Goal: Transaction & Acquisition: Purchase product/service

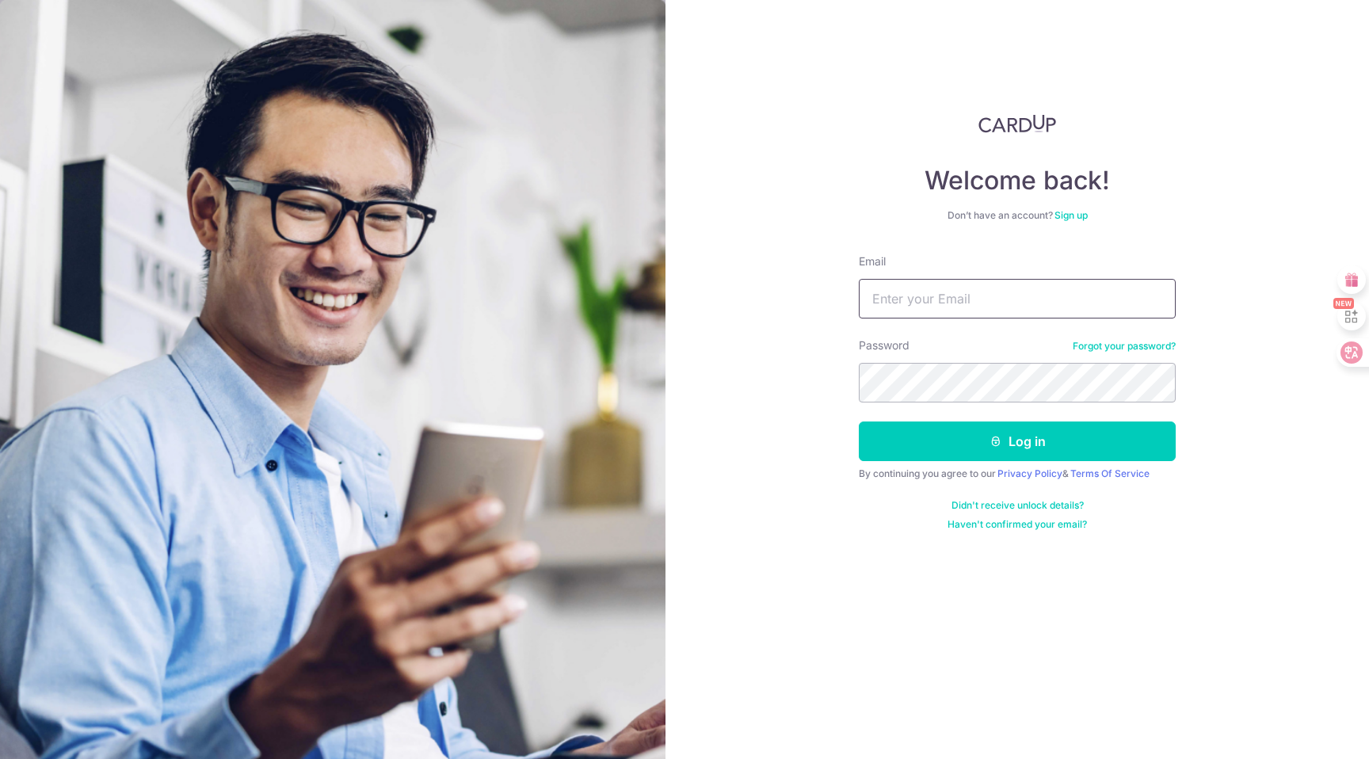
click at [1017, 299] on input "Email" at bounding box center [1017, 299] width 317 height 40
type input "CHENCHENG1560@GMAIL.COM"
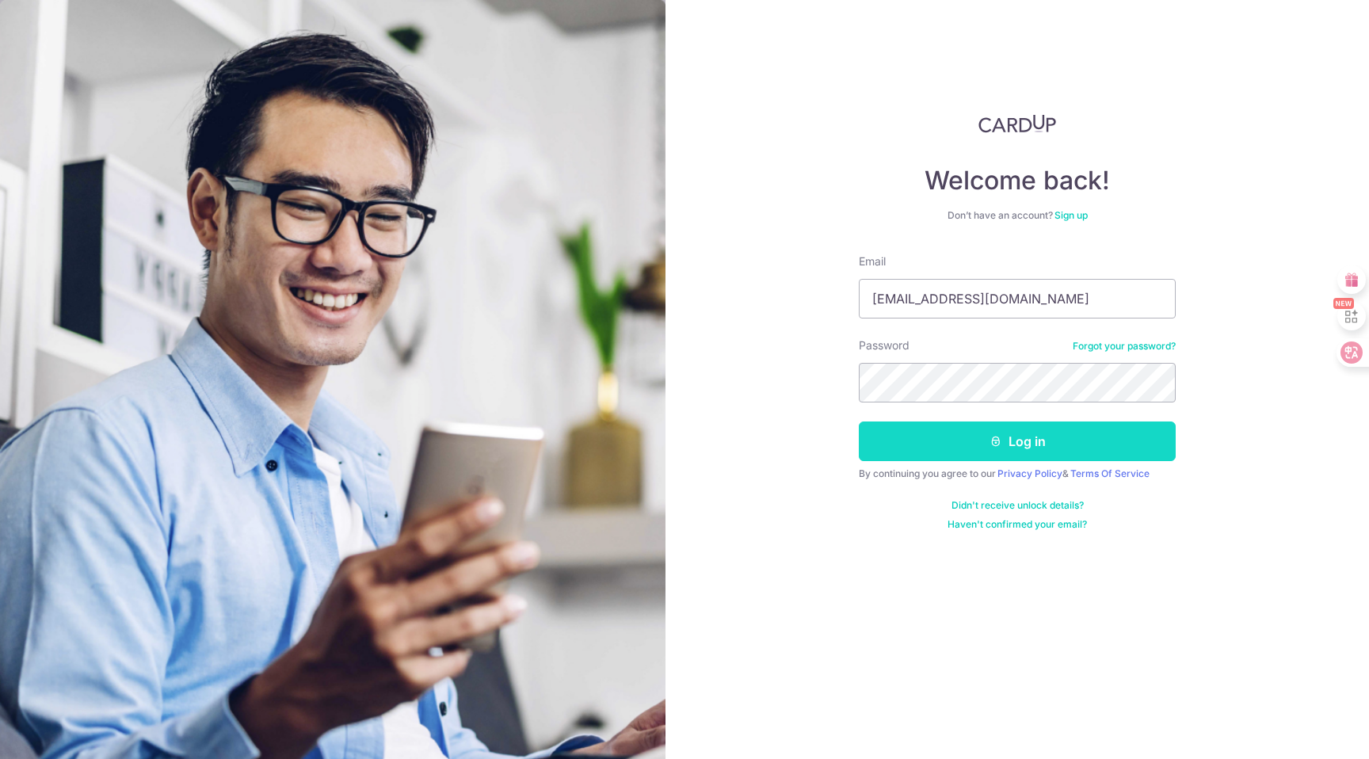
click at [984, 448] on button "Log in" at bounding box center [1017, 441] width 317 height 40
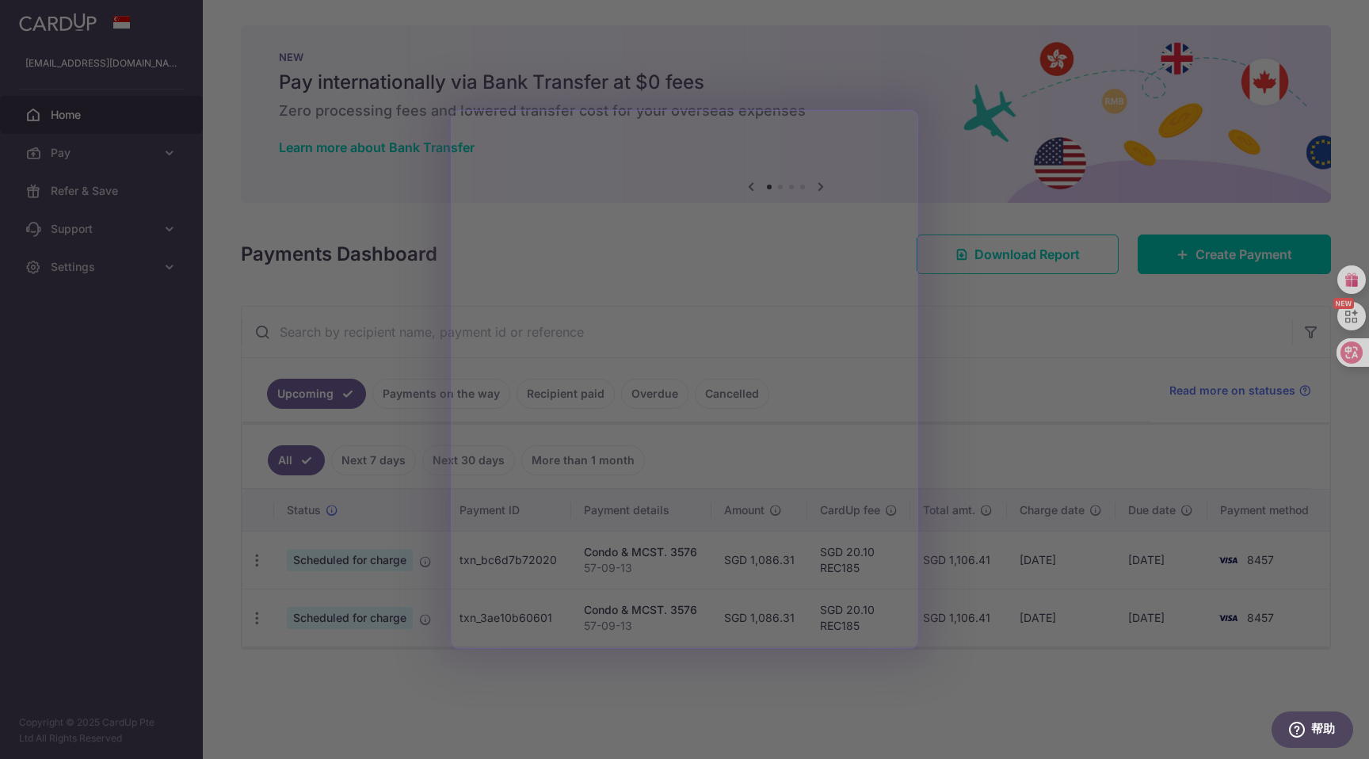
click at [1008, 448] on div at bounding box center [691, 383] width 1382 height 767
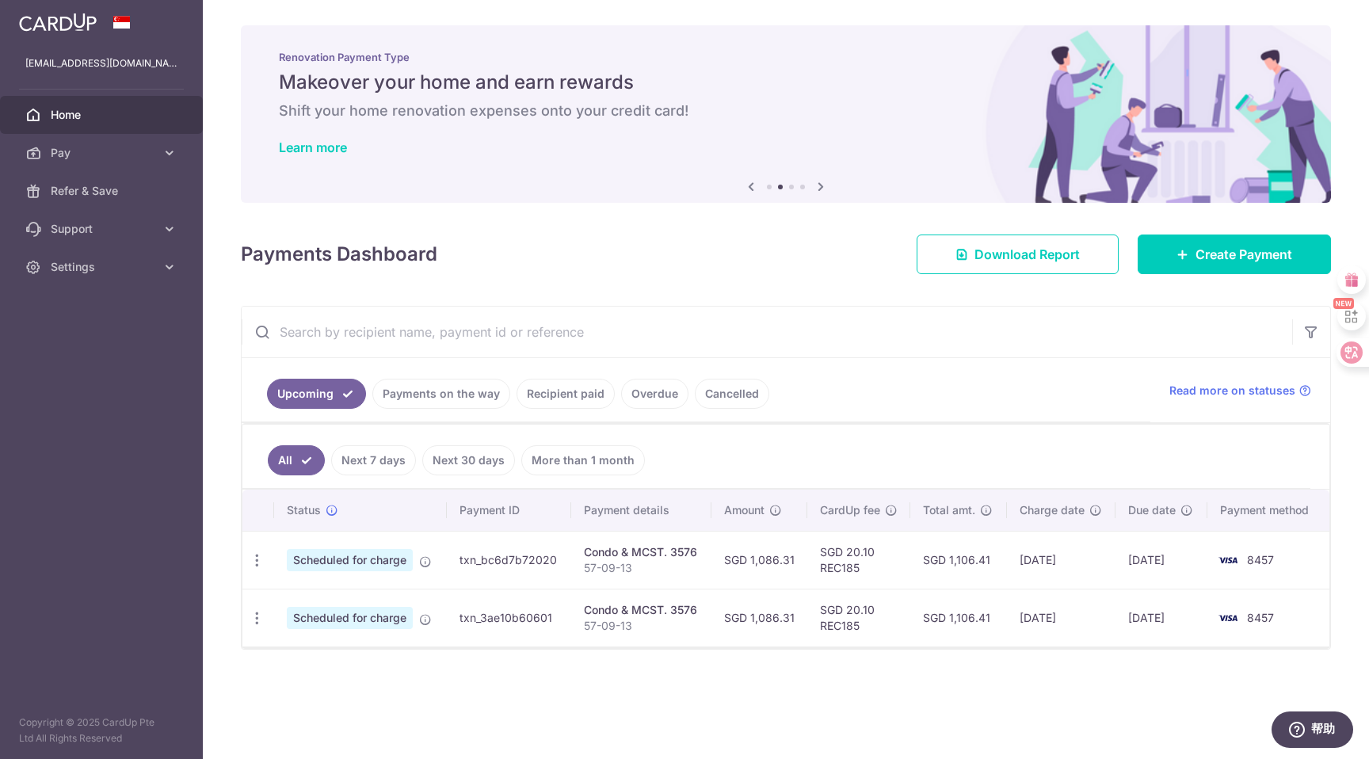
click at [434, 392] on link "Payments on the way" at bounding box center [441, 394] width 138 height 30
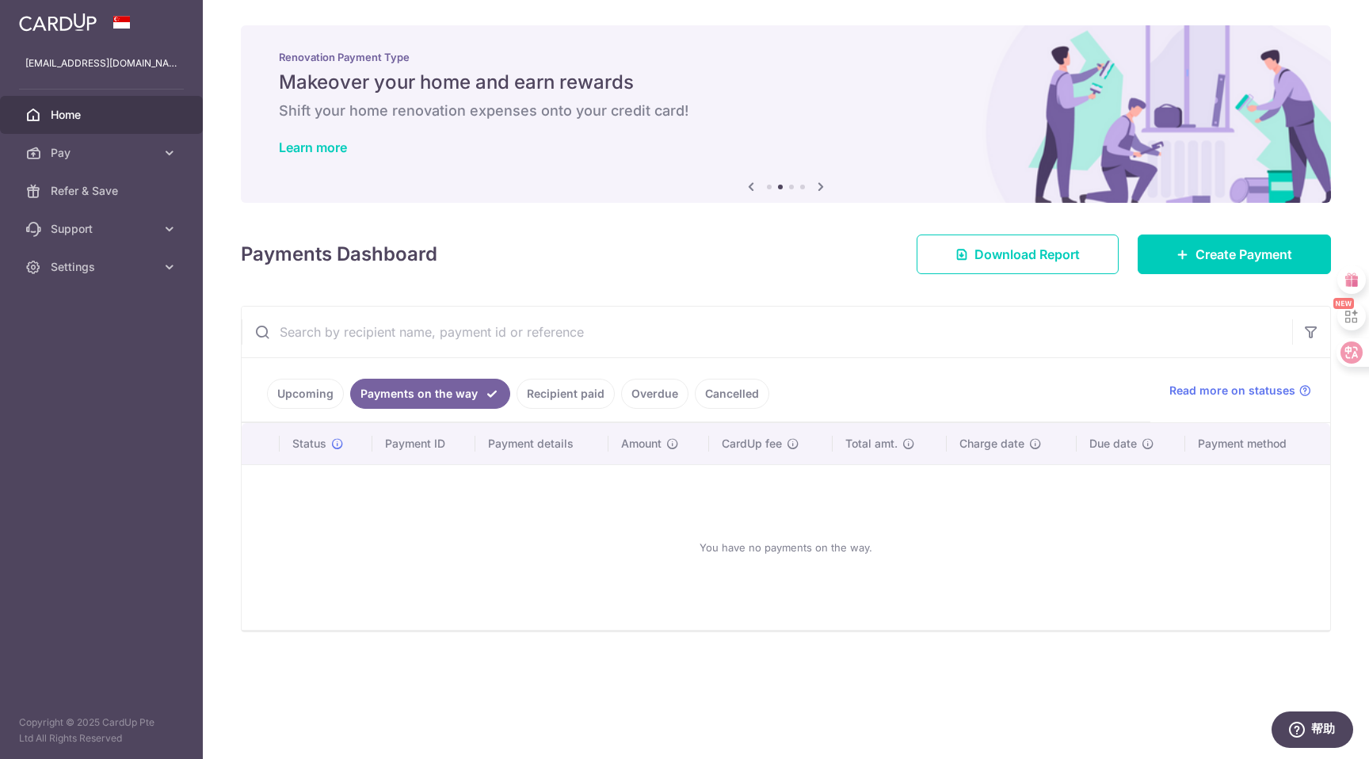
click at [574, 396] on link "Recipient paid" at bounding box center [566, 394] width 98 height 30
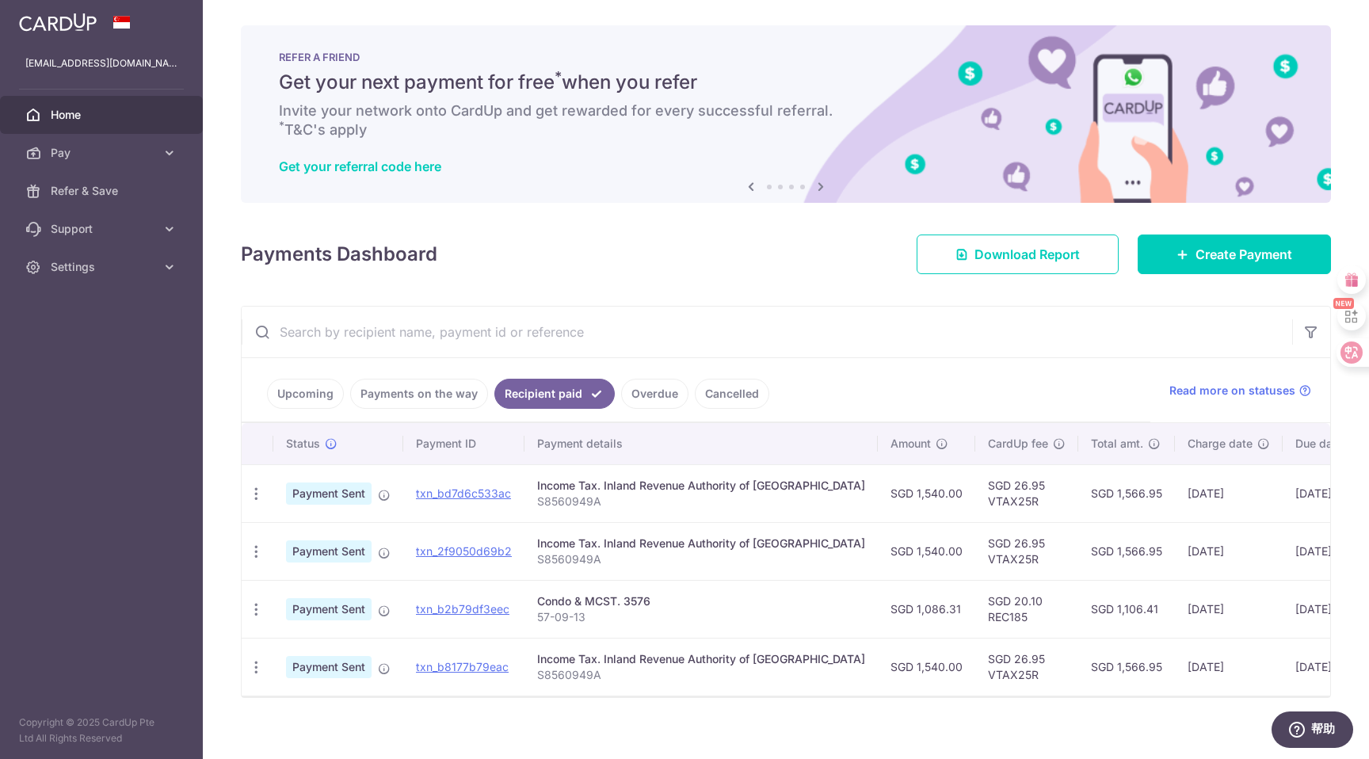
drag, startPoint x: 1058, startPoint y: 494, endPoint x: 1110, endPoint y: 494, distance: 51.5
click at [1110, 494] on td "SGD 1,566.95" at bounding box center [1126, 493] width 97 height 58
copy td "1,566.95"
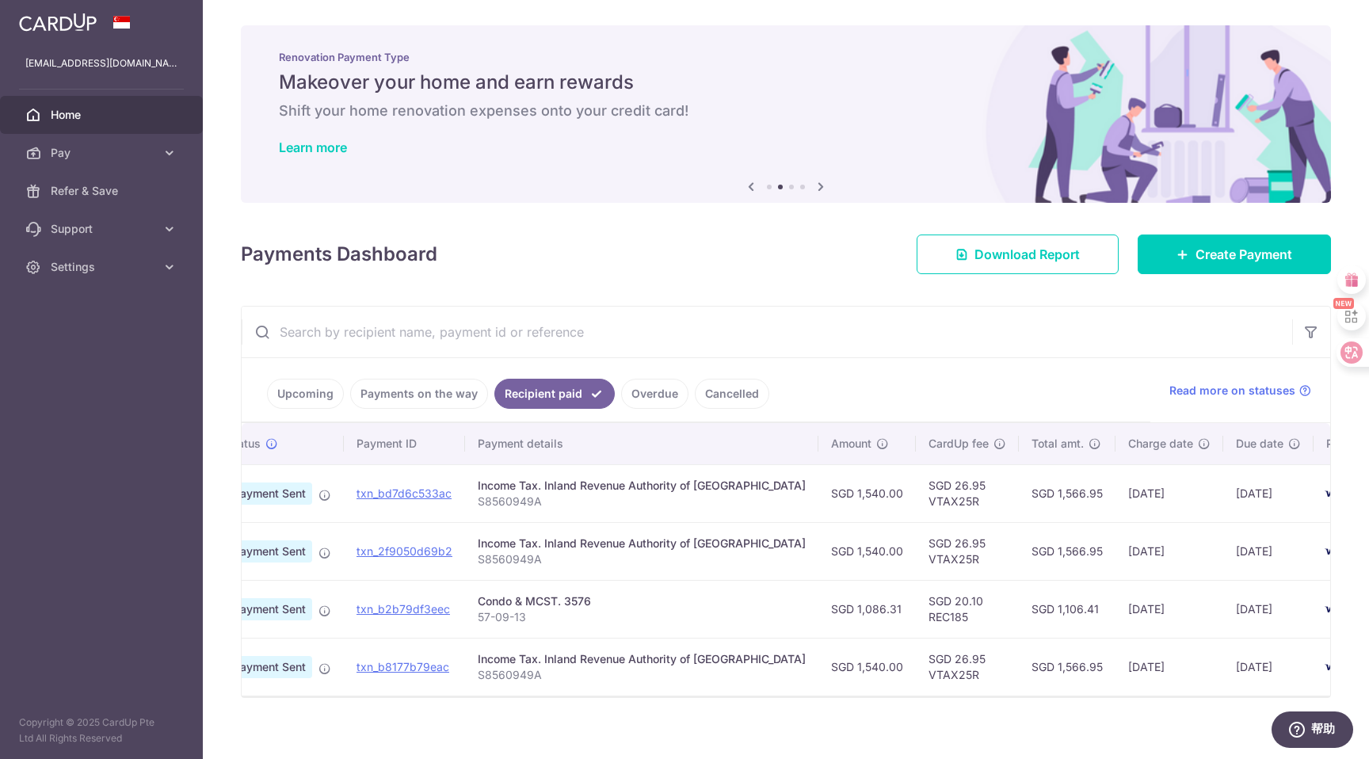
scroll to position [0, 48]
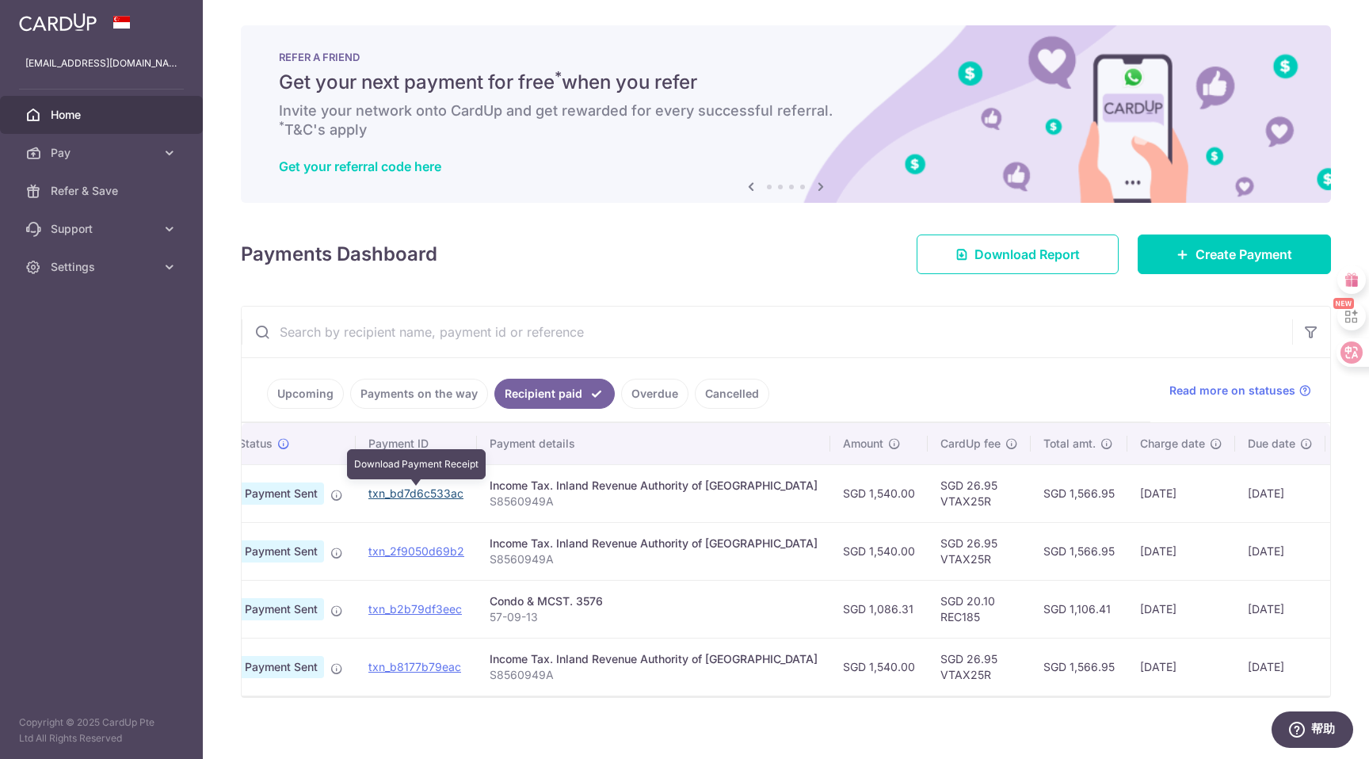
click at [423, 497] on link "txn_bd7d6c533ac" at bounding box center [415, 492] width 95 height 13
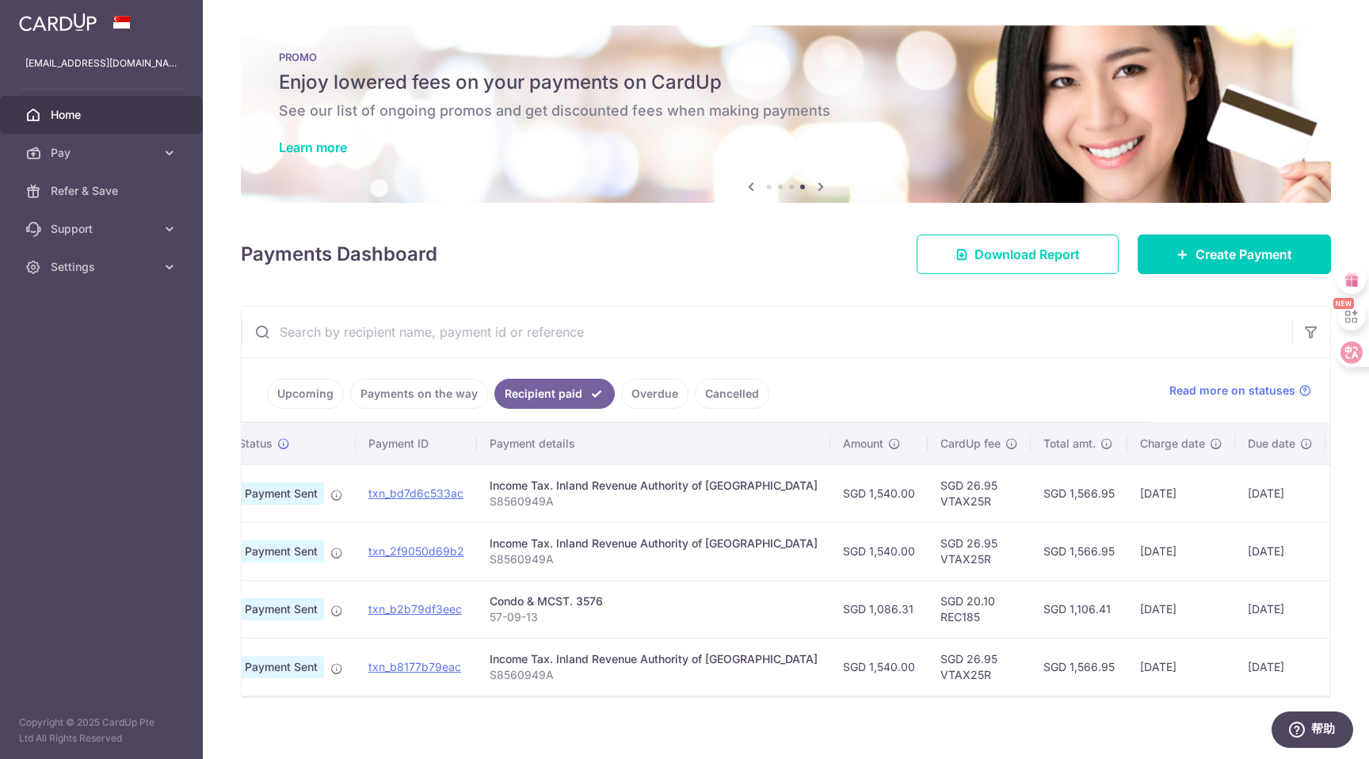
click at [1235, 501] on td "22/08/2025" at bounding box center [1280, 493] width 90 height 58
drag, startPoint x: 1011, startPoint y: 496, endPoint x: 1066, endPoint y: 496, distance: 55.5
click at [1066, 496] on td "SGD 1,566.95" at bounding box center [1079, 493] width 97 height 58
drag, startPoint x: 810, startPoint y: 493, endPoint x: 863, endPoint y: 494, distance: 52.3
click at [863, 494] on td "SGD 1,540.00" at bounding box center [878, 493] width 97 height 58
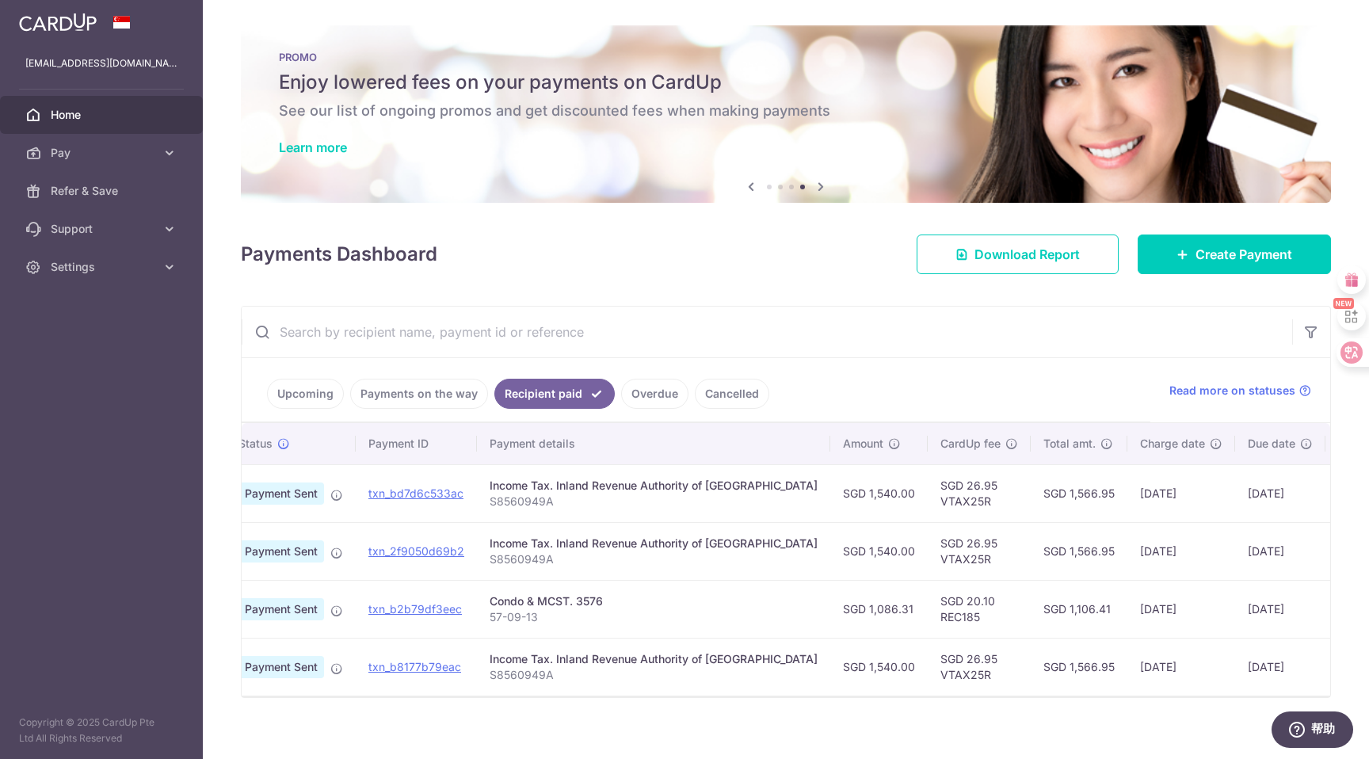
copy td "1,540.00"
click at [116, 161] on link "Pay" at bounding box center [101, 153] width 203 height 38
click at [115, 189] on span "Payments" at bounding box center [103, 191] width 105 height 16
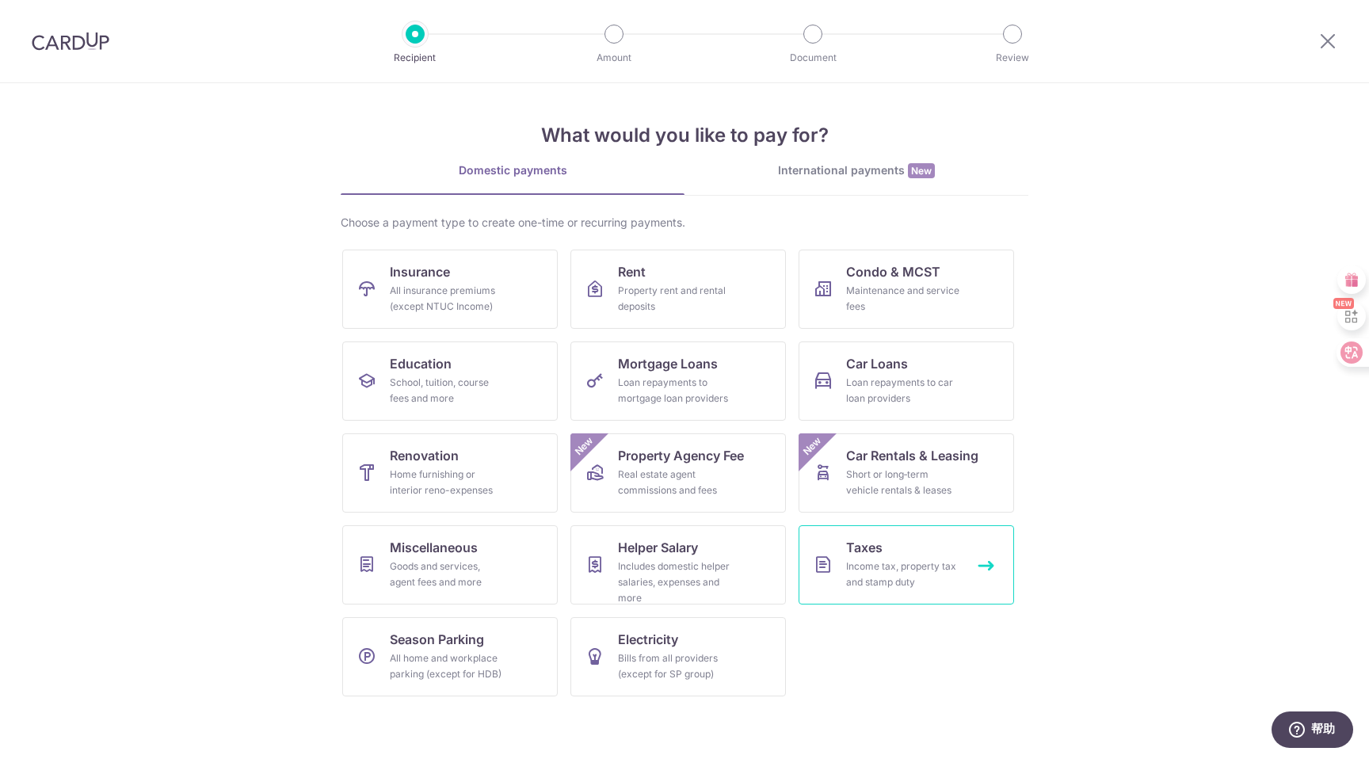
click at [913, 556] on link "Taxes Income tax, property tax and stamp duty" at bounding box center [906, 564] width 215 height 79
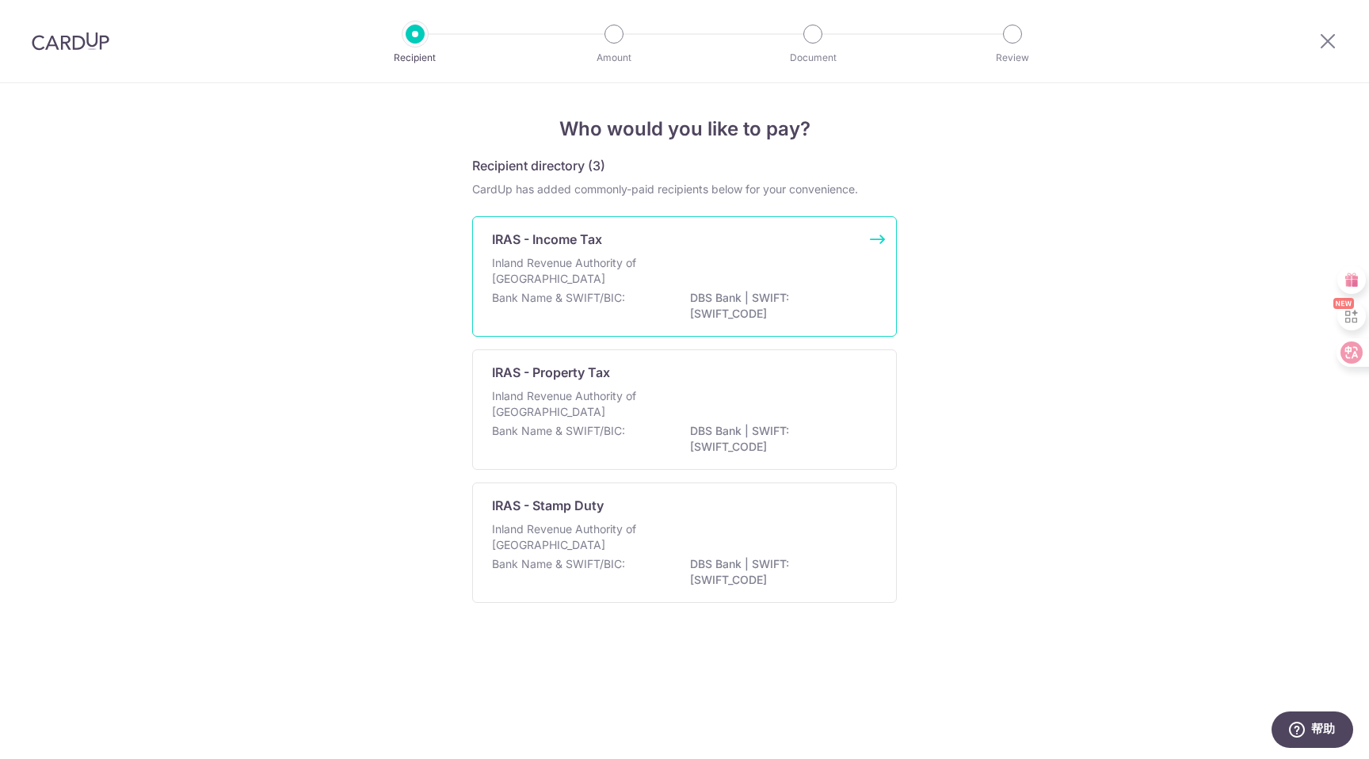
click at [779, 264] on div "Inland Revenue Authority of Singapore" at bounding box center [684, 272] width 385 height 35
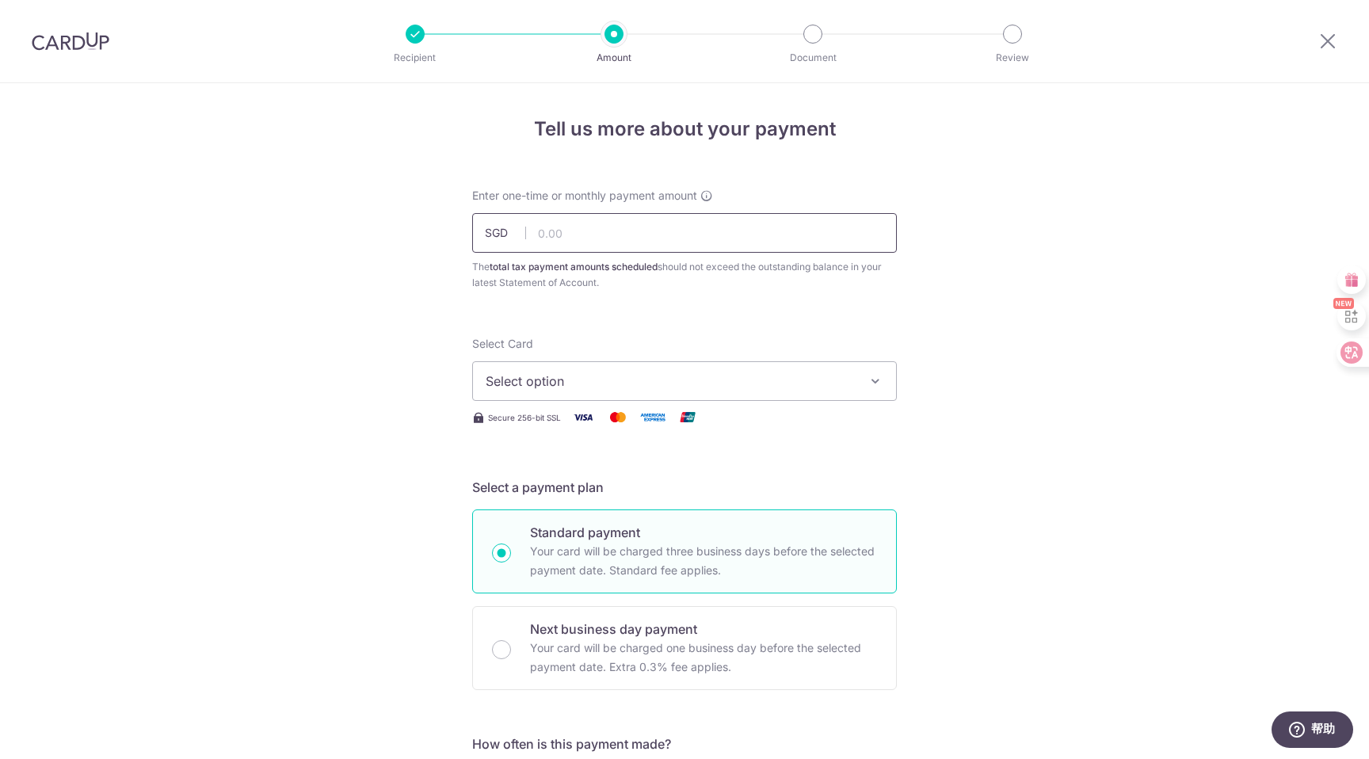
click at [735, 240] on input "text" at bounding box center [684, 233] width 425 height 40
type input "1,540.00"
click at [691, 384] on span "Select option" at bounding box center [670, 381] width 369 height 19
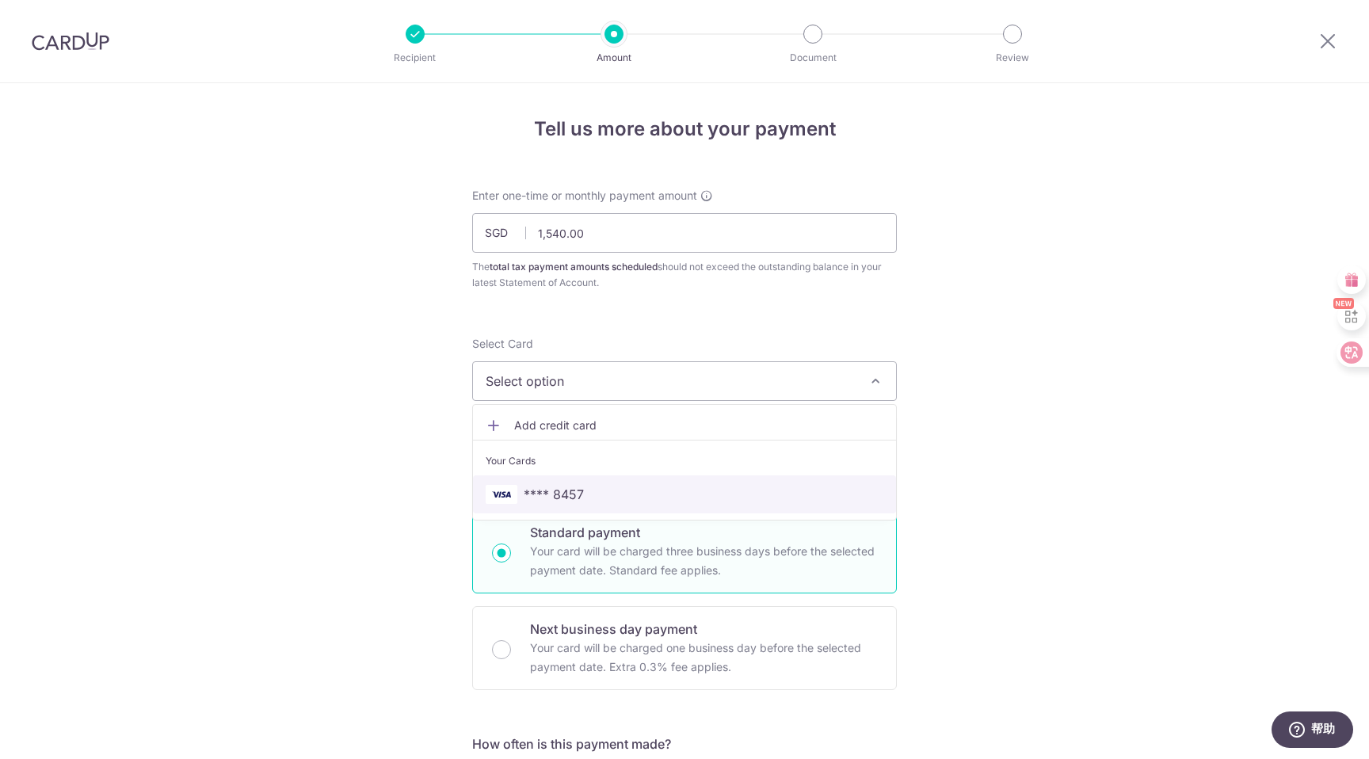
click at [662, 491] on span "**** 8457" at bounding box center [685, 494] width 398 height 19
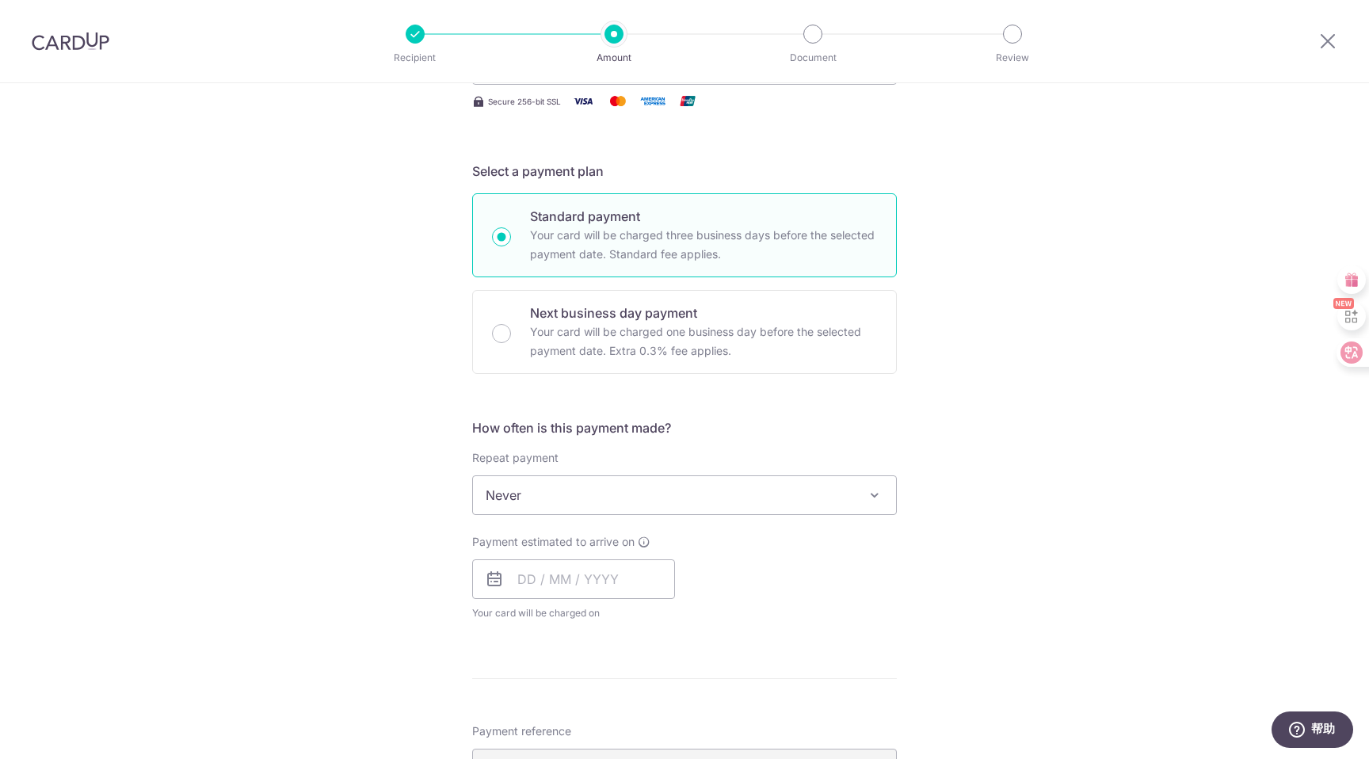
scroll to position [331, 0]
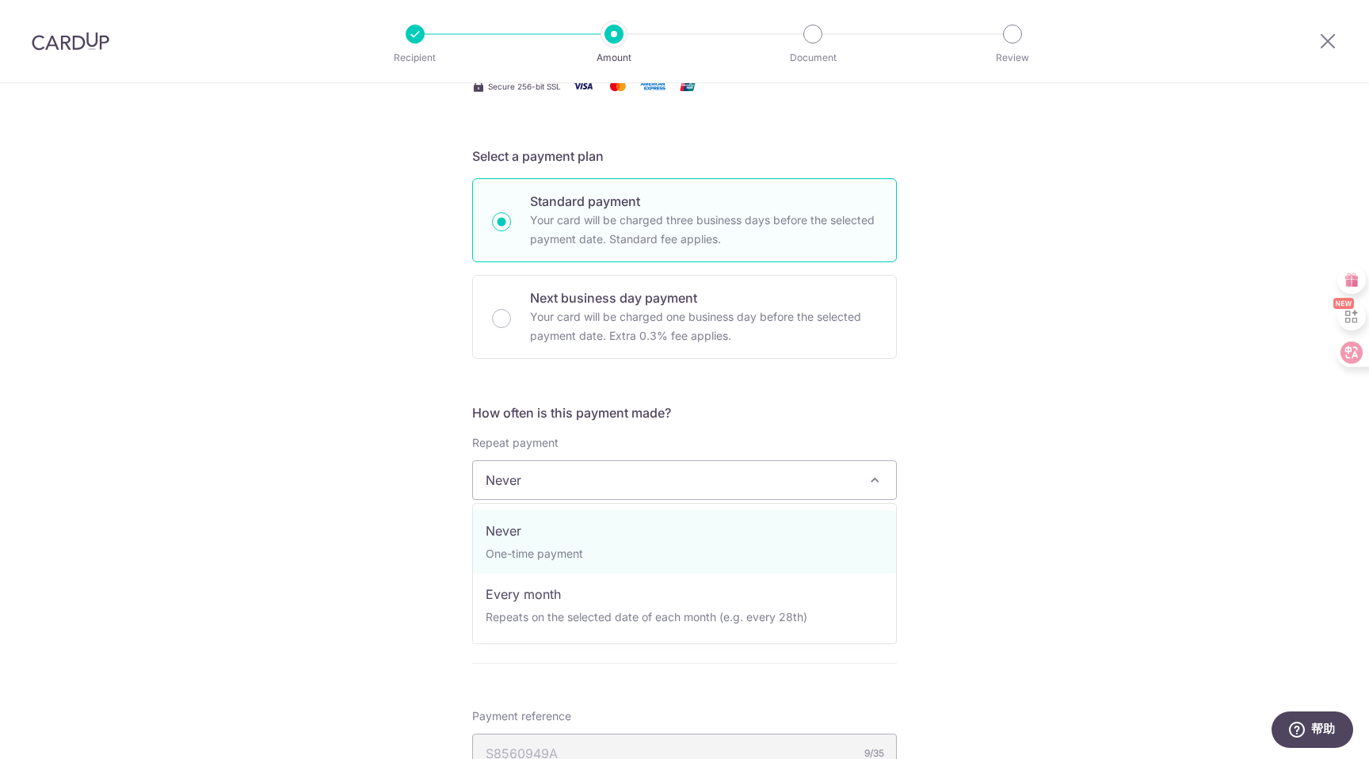
click at [814, 480] on span "Never" at bounding box center [684, 480] width 423 height 38
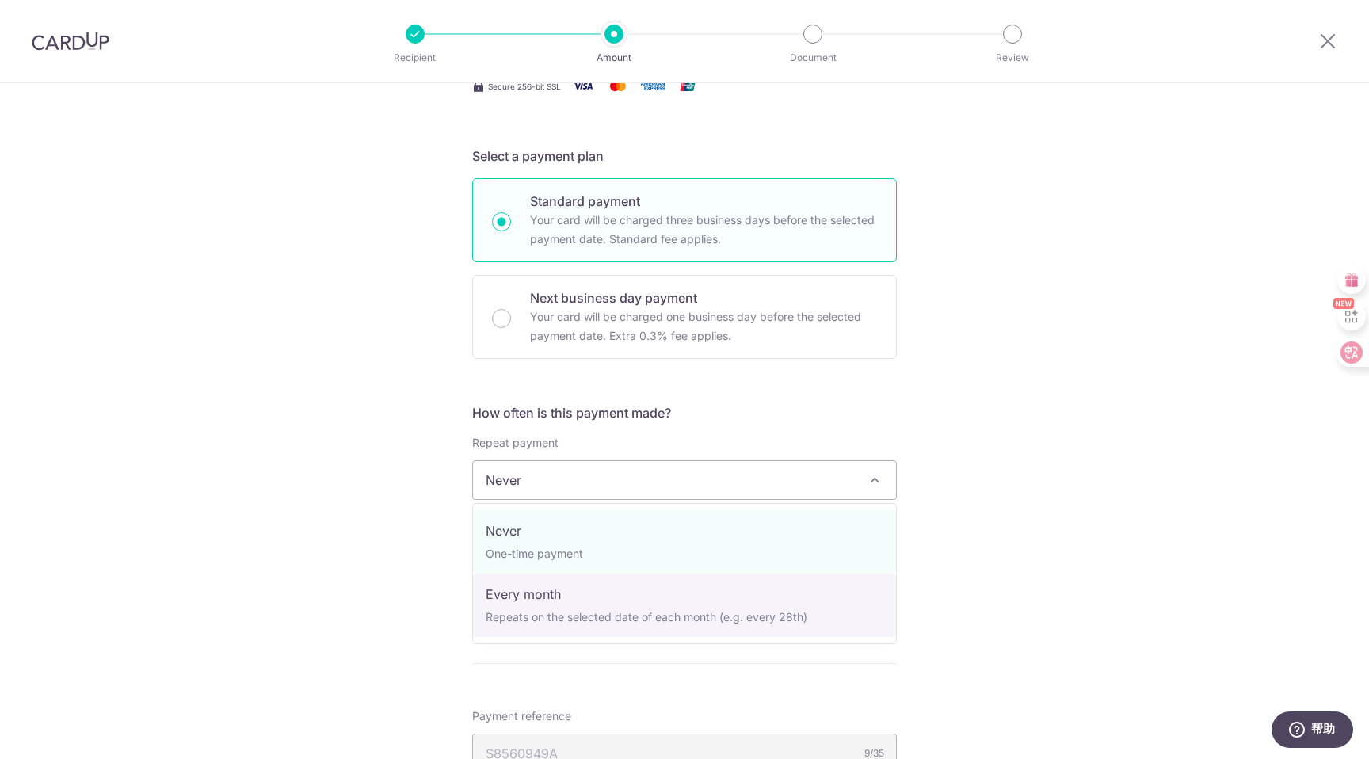
select select "3"
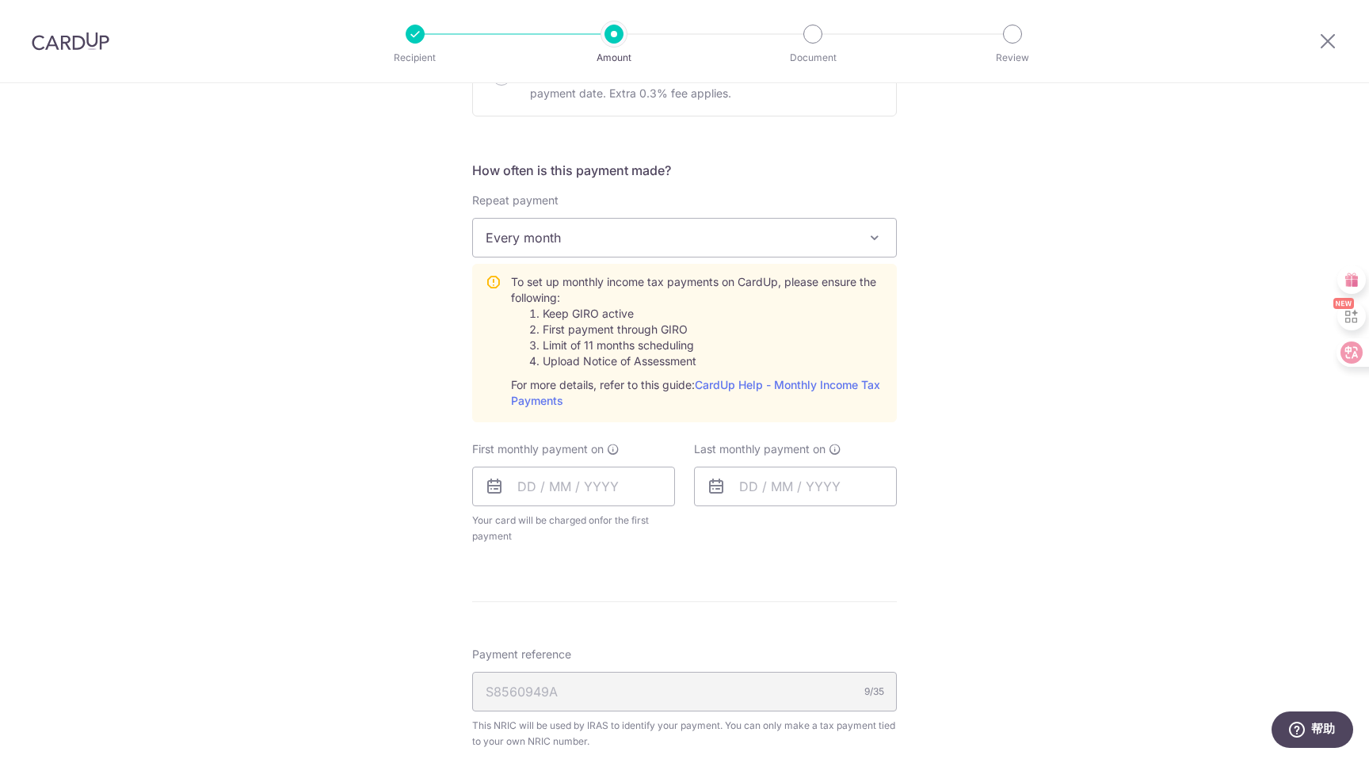
scroll to position [583, 0]
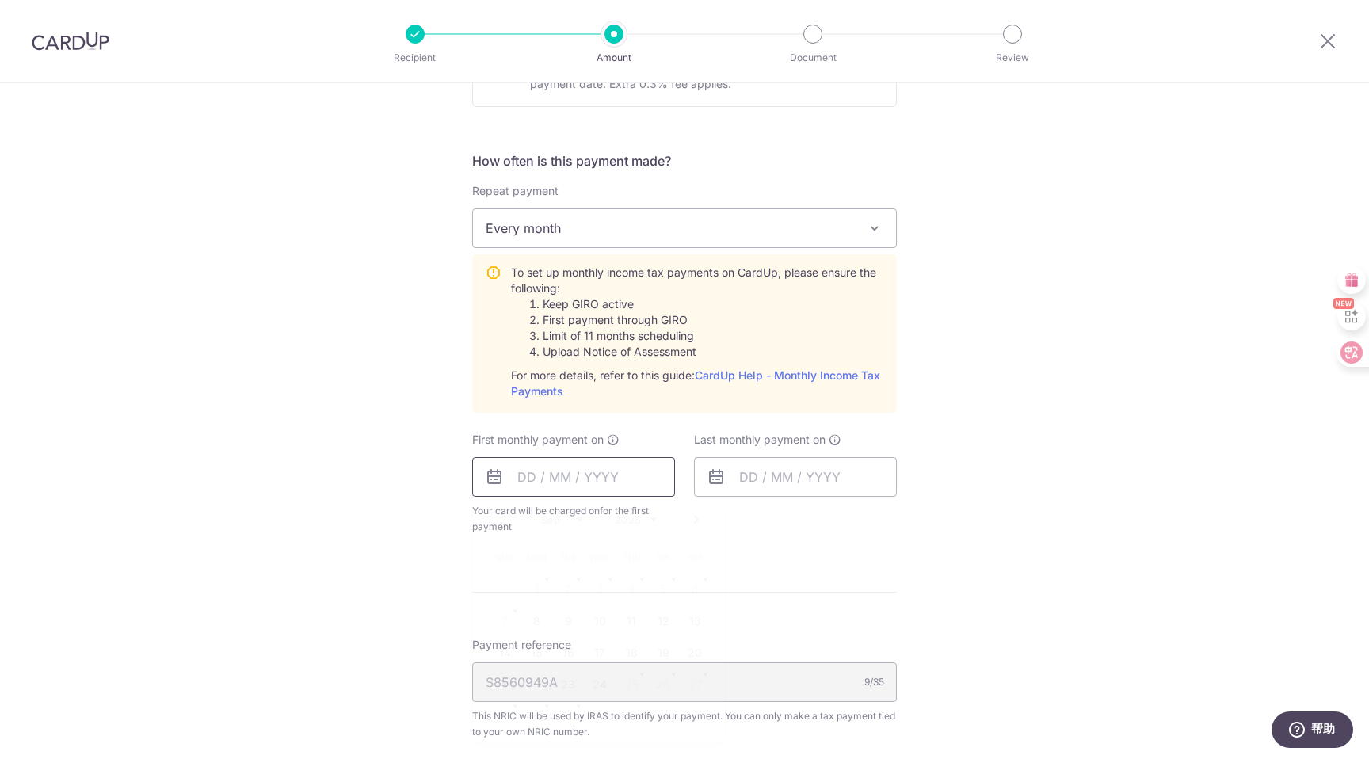
click at [592, 475] on input "text" at bounding box center [573, 477] width 203 height 40
click at [368, 571] on div "Tell us more about your payment Enter one-time or monthly payment amount SGD 1,…" at bounding box center [684, 326] width 1369 height 1652
click at [624, 482] on input "text" at bounding box center [573, 477] width 203 height 40
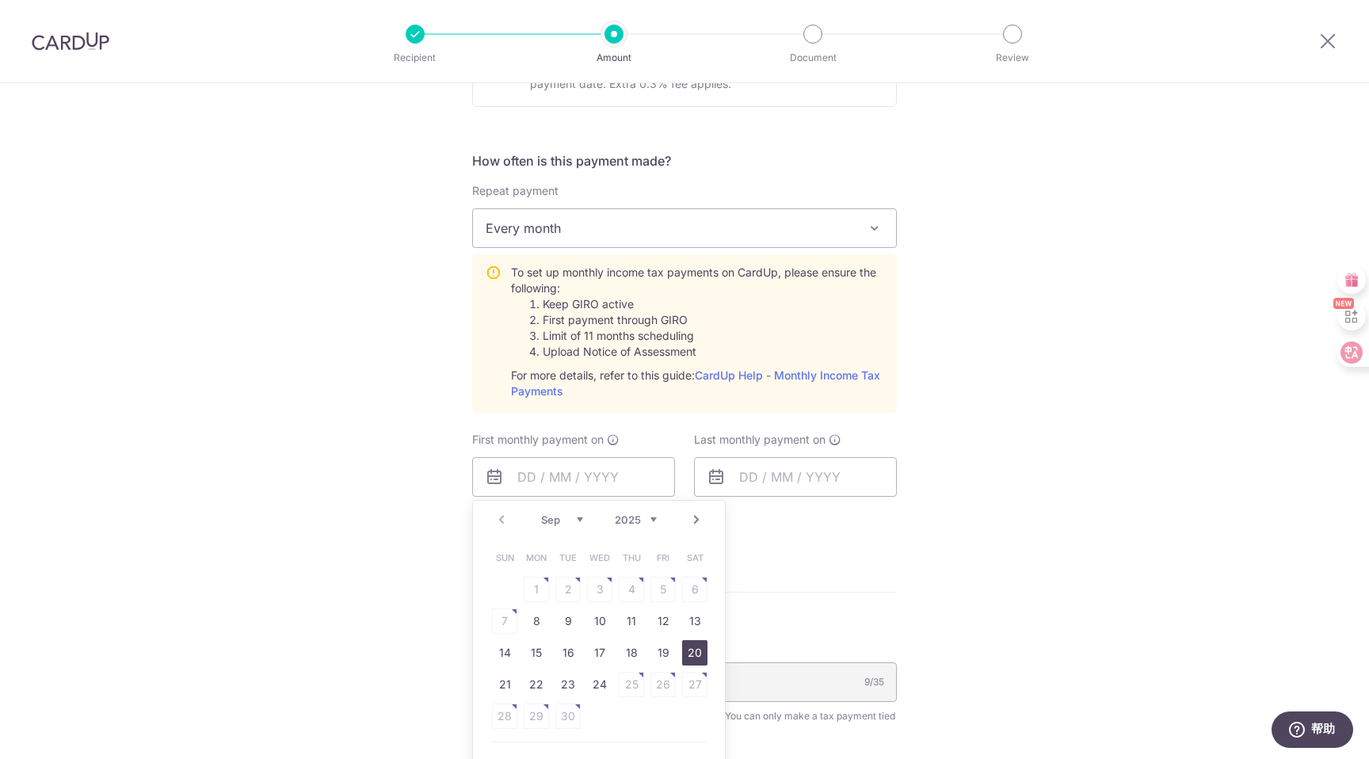
click at [692, 653] on link "20" at bounding box center [694, 652] width 25 height 25
type input "20/09/2025"
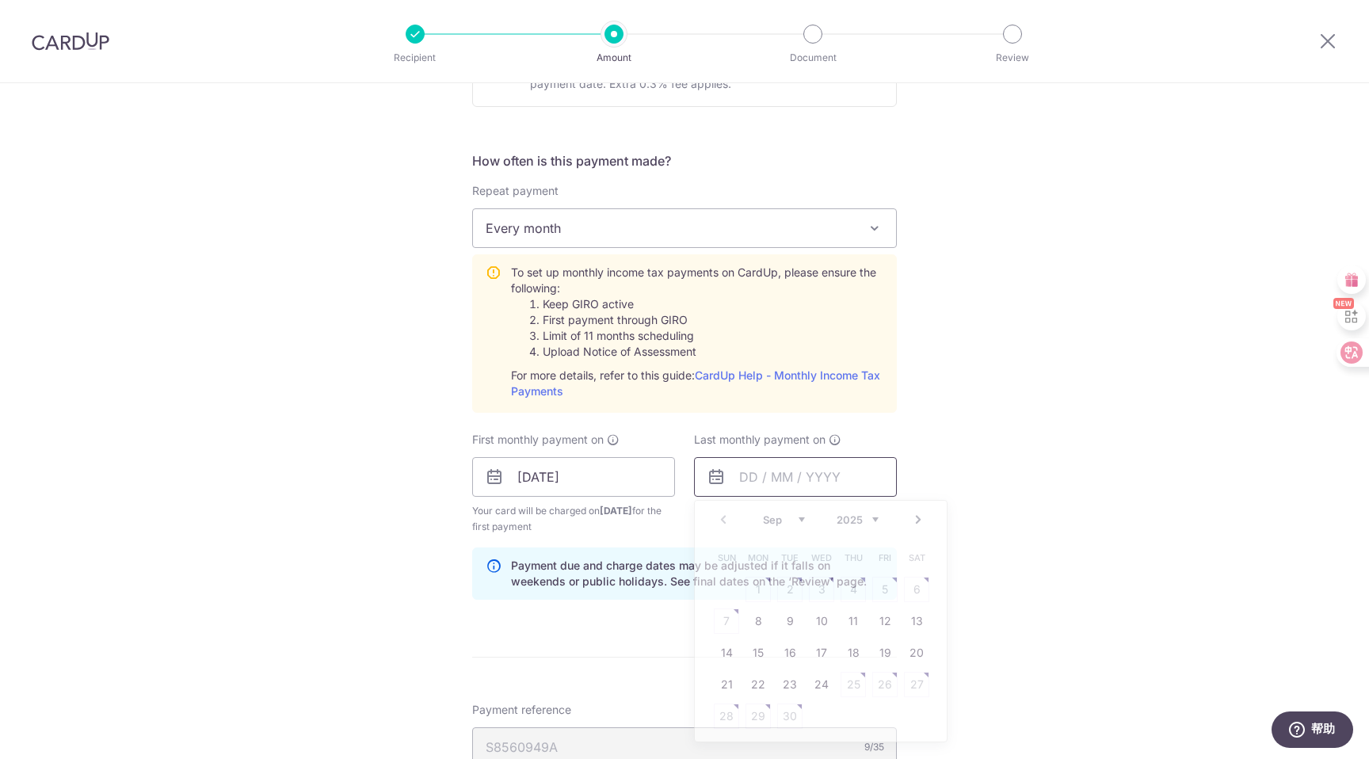
click at [797, 471] on input "text" at bounding box center [795, 477] width 203 height 40
click at [795, 524] on select "Sep Oct Nov Dec" at bounding box center [784, 519] width 42 height 13
click at [921, 657] on link "20" at bounding box center [916, 652] width 25 height 25
type input "[DATE]"
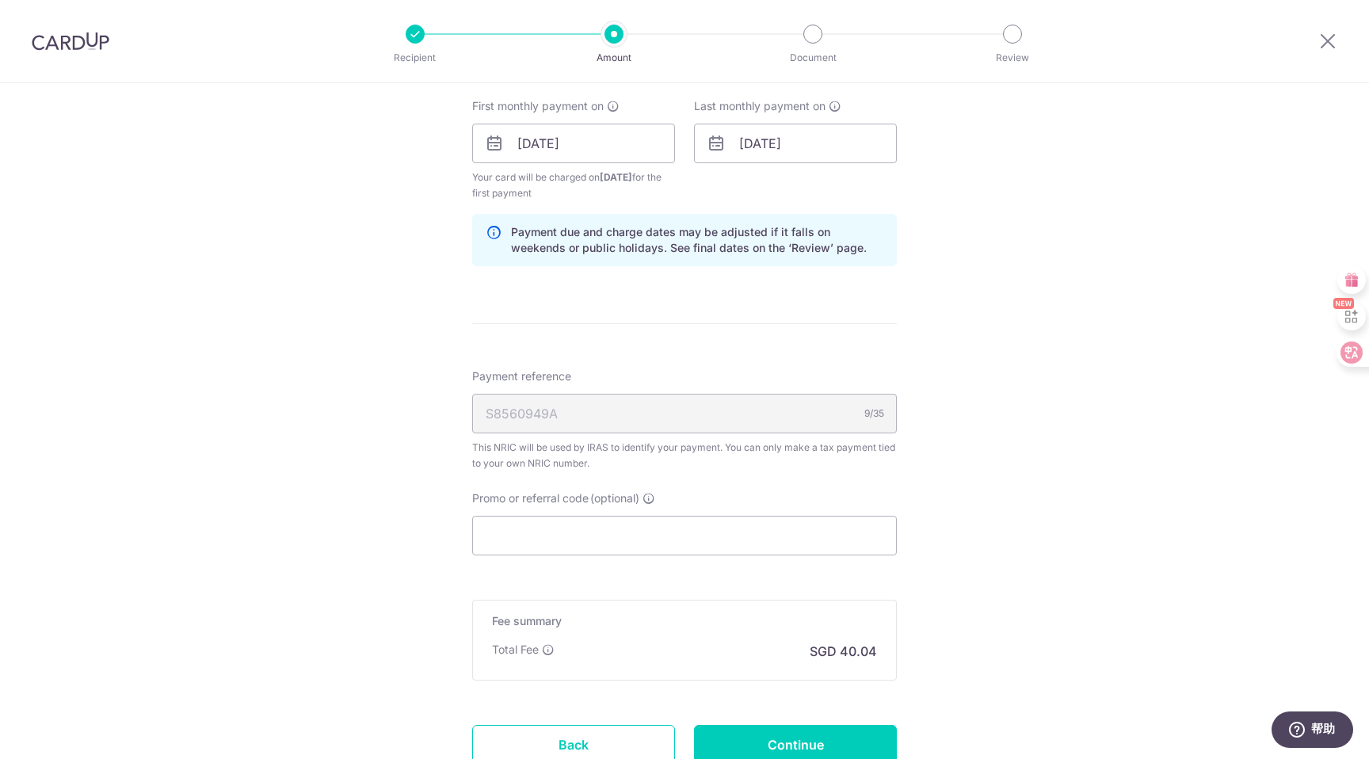
scroll to position [944, 0]
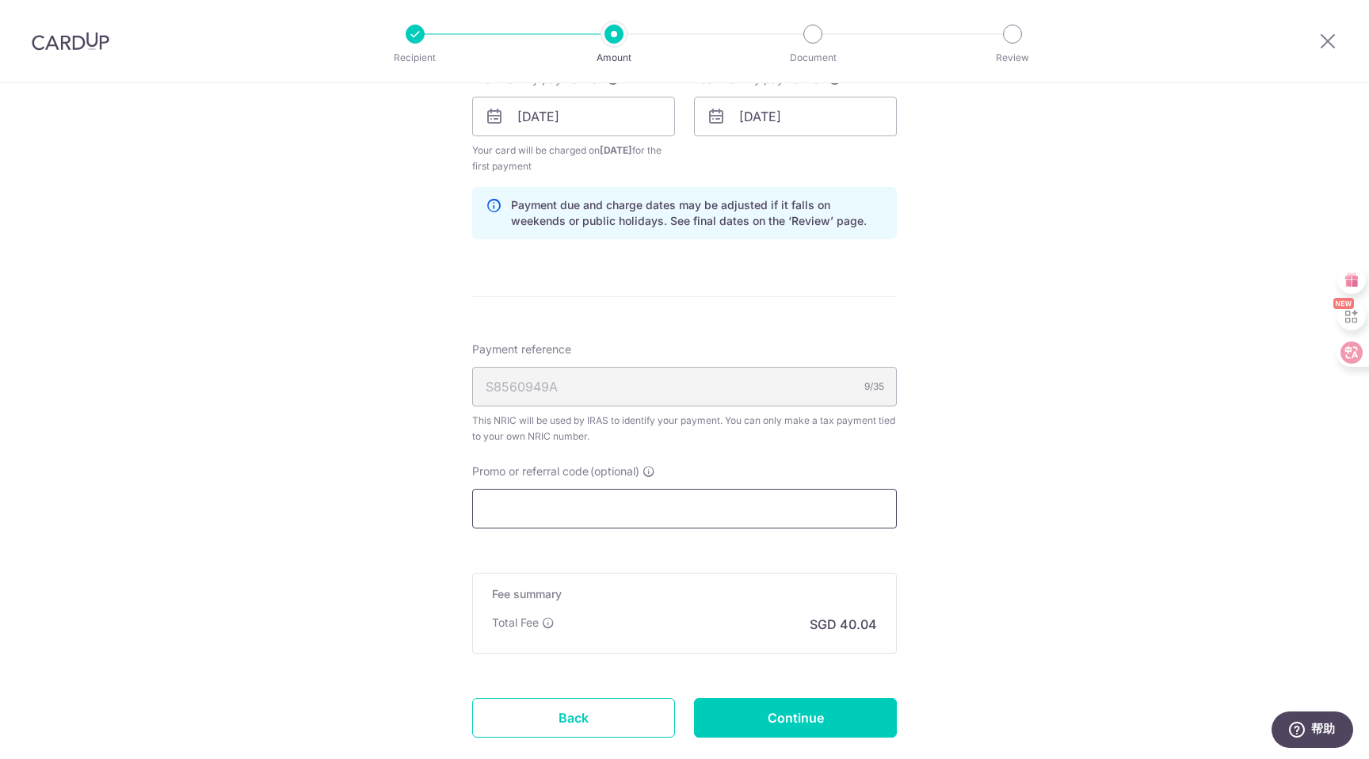
click at [707, 526] on input "Promo or referral code (optional)" at bounding box center [684, 509] width 425 height 40
paste input "VTAX25R"
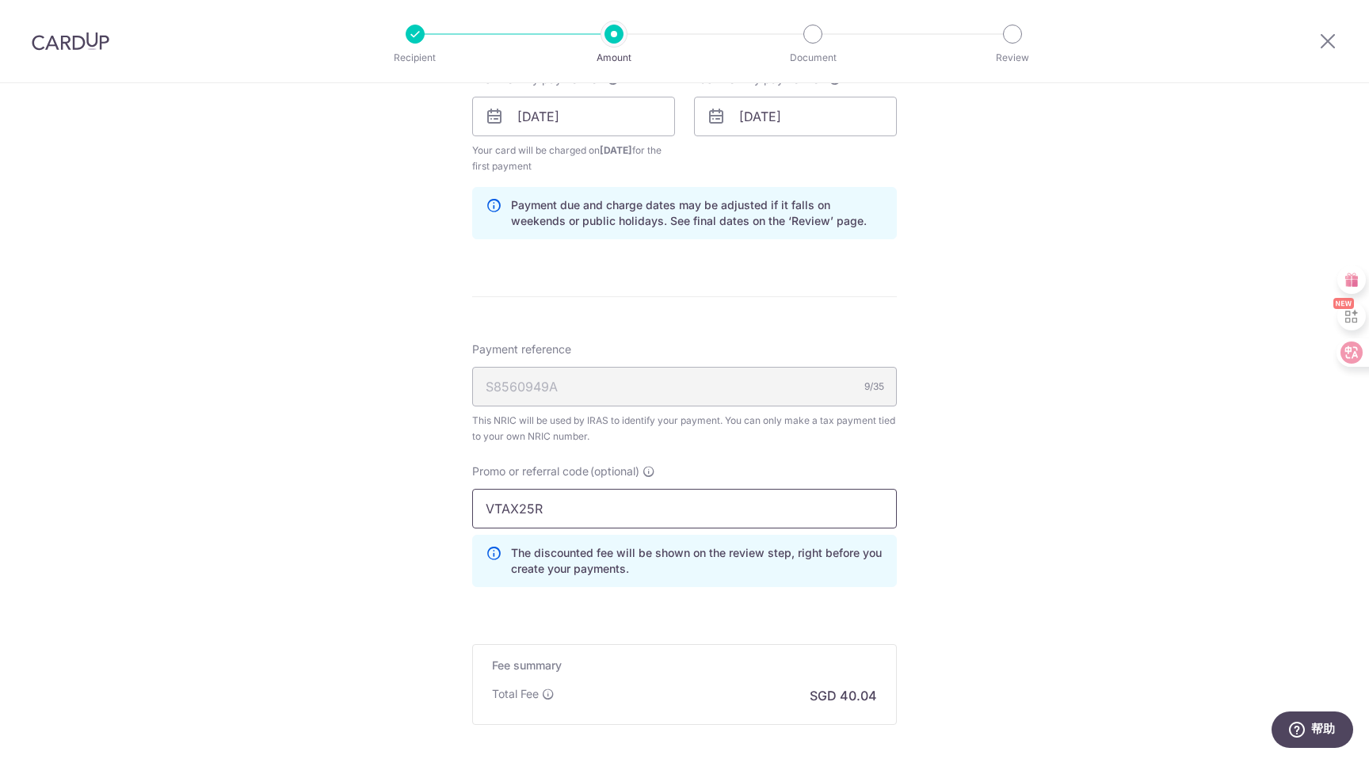
type input "VTAX25R"
click at [915, 552] on div "Tell us more about your payment Enter one-time or monthly payment amount SGD 1,…" at bounding box center [684, 34] width 1369 height 1788
click at [773, 504] on input "VTAX25R" at bounding box center [684, 509] width 425 height 40
click at [969, 524] on div "Tell us more about your payment Enter one-time or monthly payment amount SGD 1,…" at bounding box center [684, 34] width 1369 height 1788
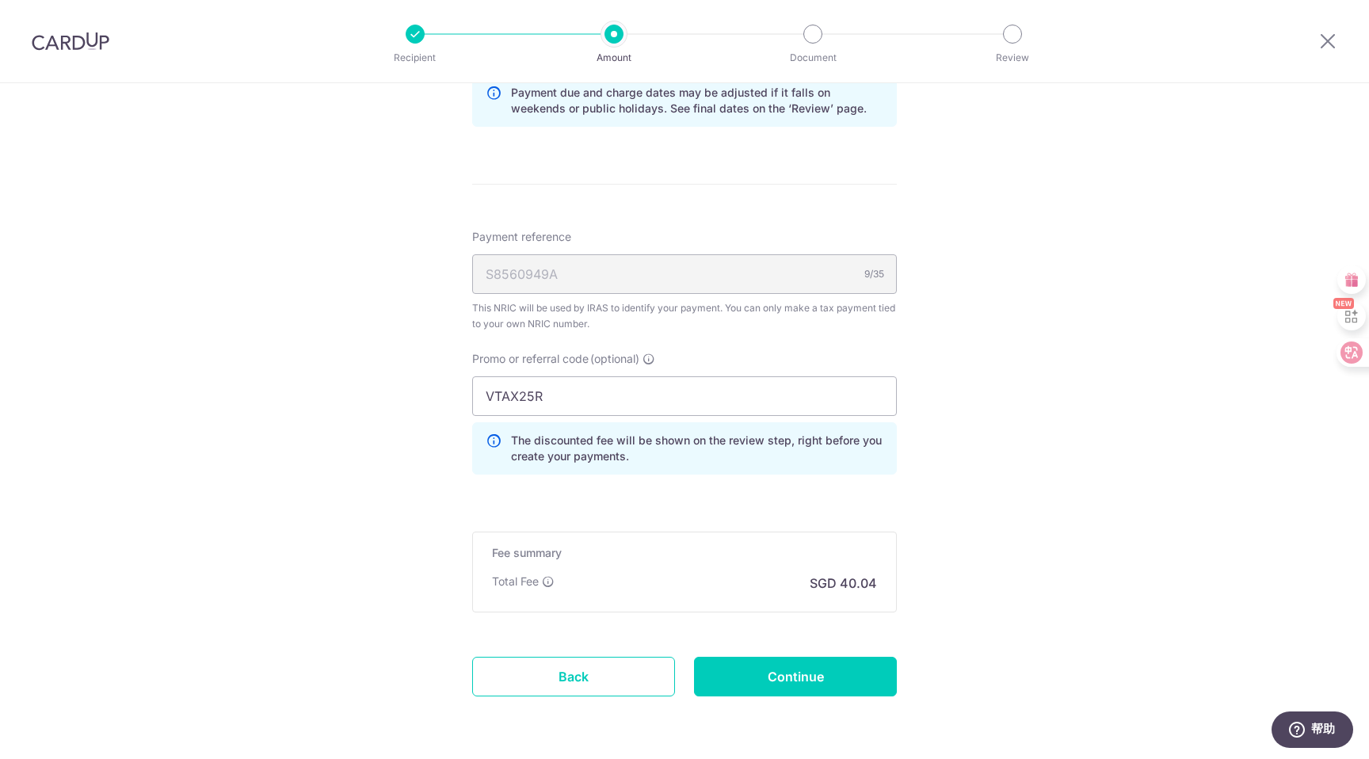
scroll to position [1112, 0]
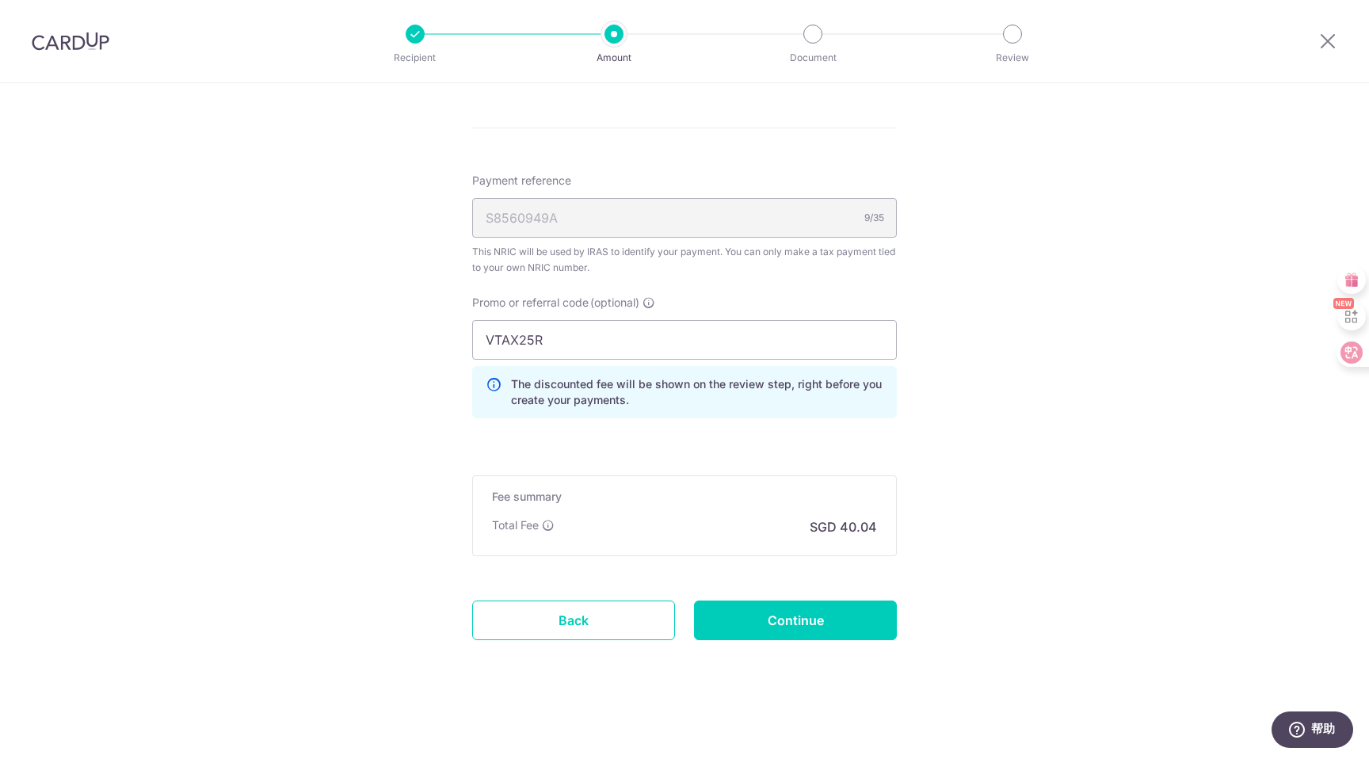
click at [720, 519] on div "Total Fee SGD 40.04" at bounding box center [684, 526] width 385 height 19
click at [676, 254] on div "This NRIC will be used by IRAS to identify your payment. You can only make a ta…" at bounding box center [684, 260] width 425 height 32
click at [719, 342] on input "VTAX25R" at bounding box center [684, 340] width 425 height 40
click at [770, 609] on input "Continue" at bounding box center [795, 620] width 203 height 40
type input "Create Schedule"
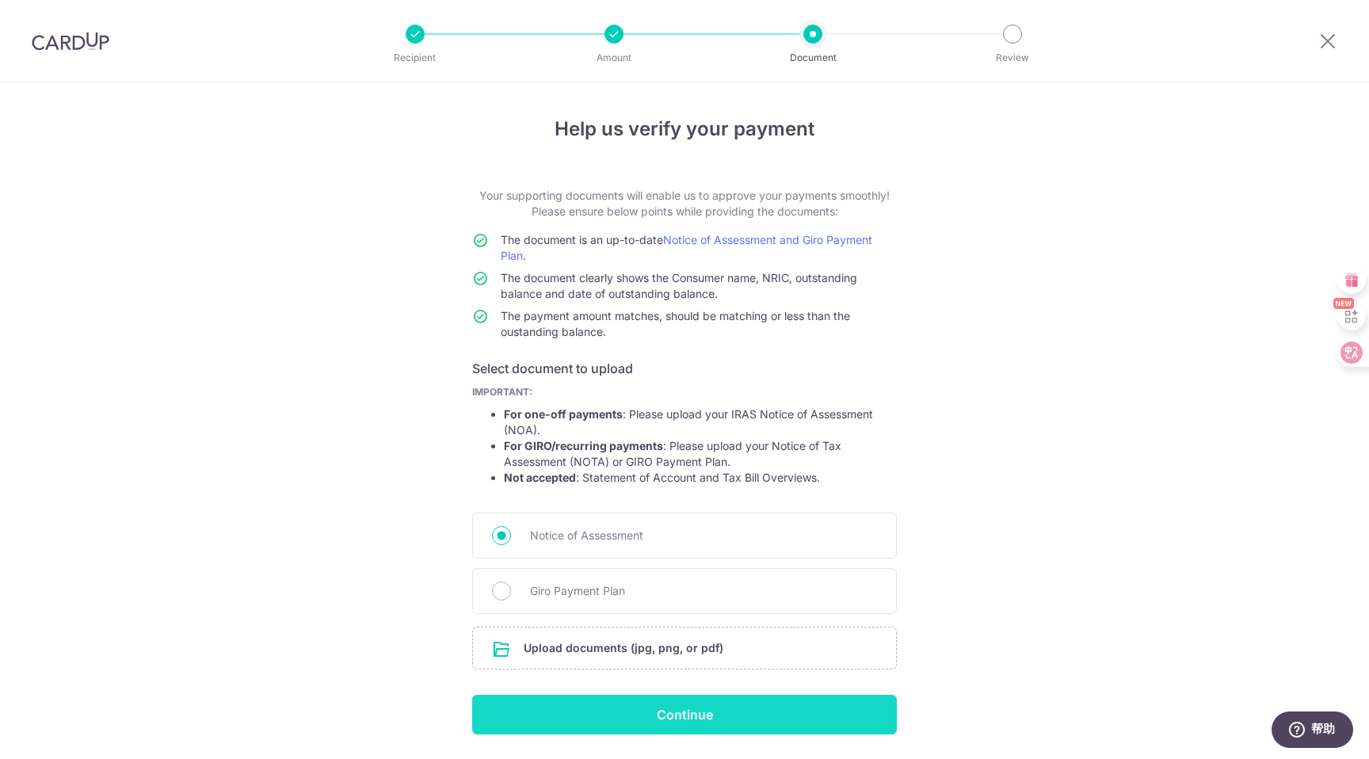
click at [730, 715] on input "Continue" at bounding box center [684, 715] width 425 height 40
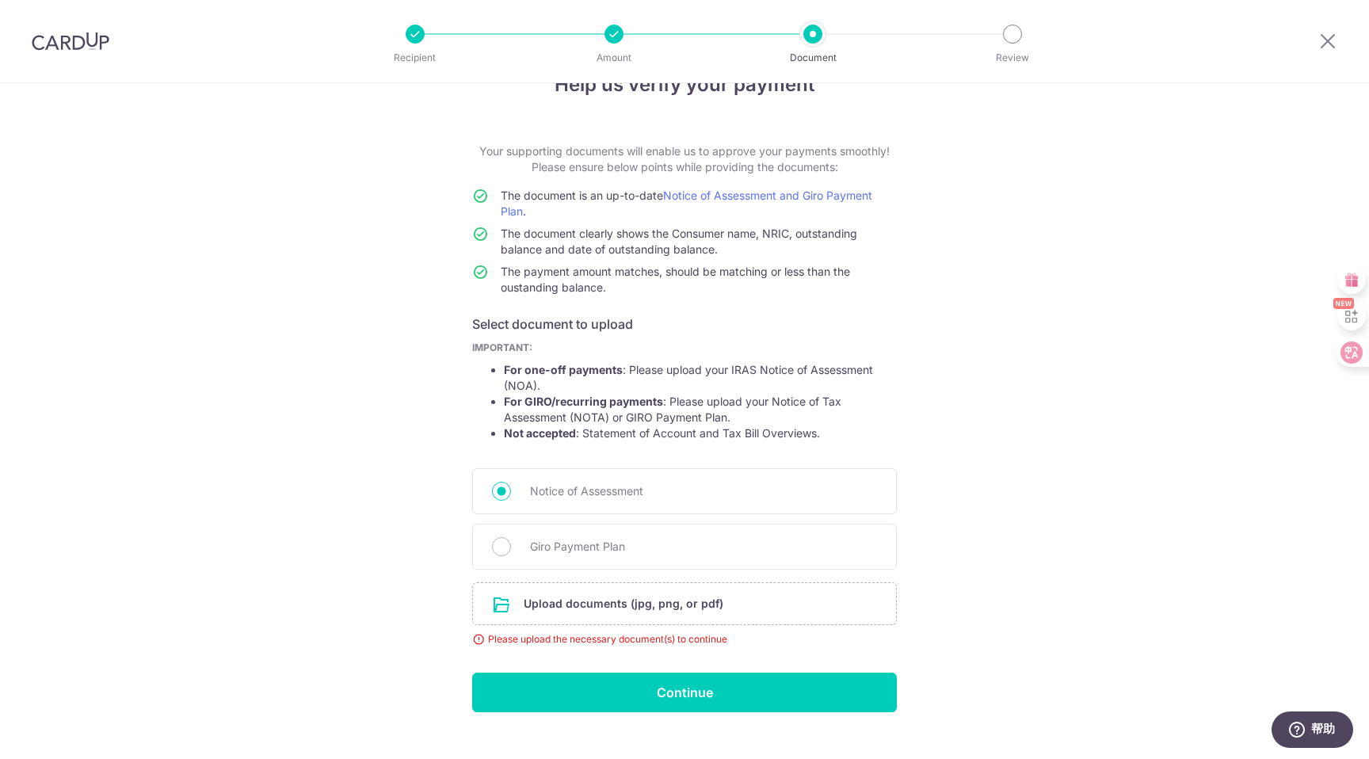
scroll to position [72, 0]
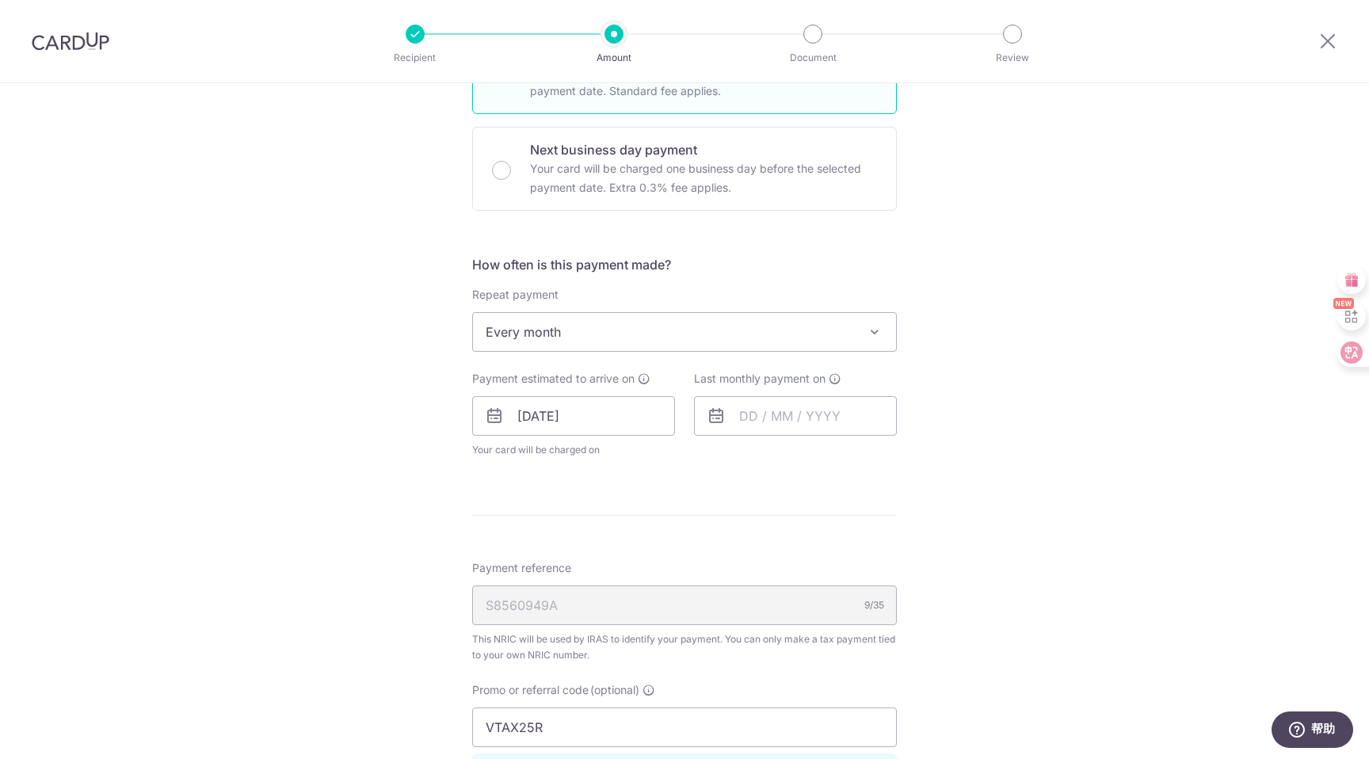
scroll to position [374, 0]
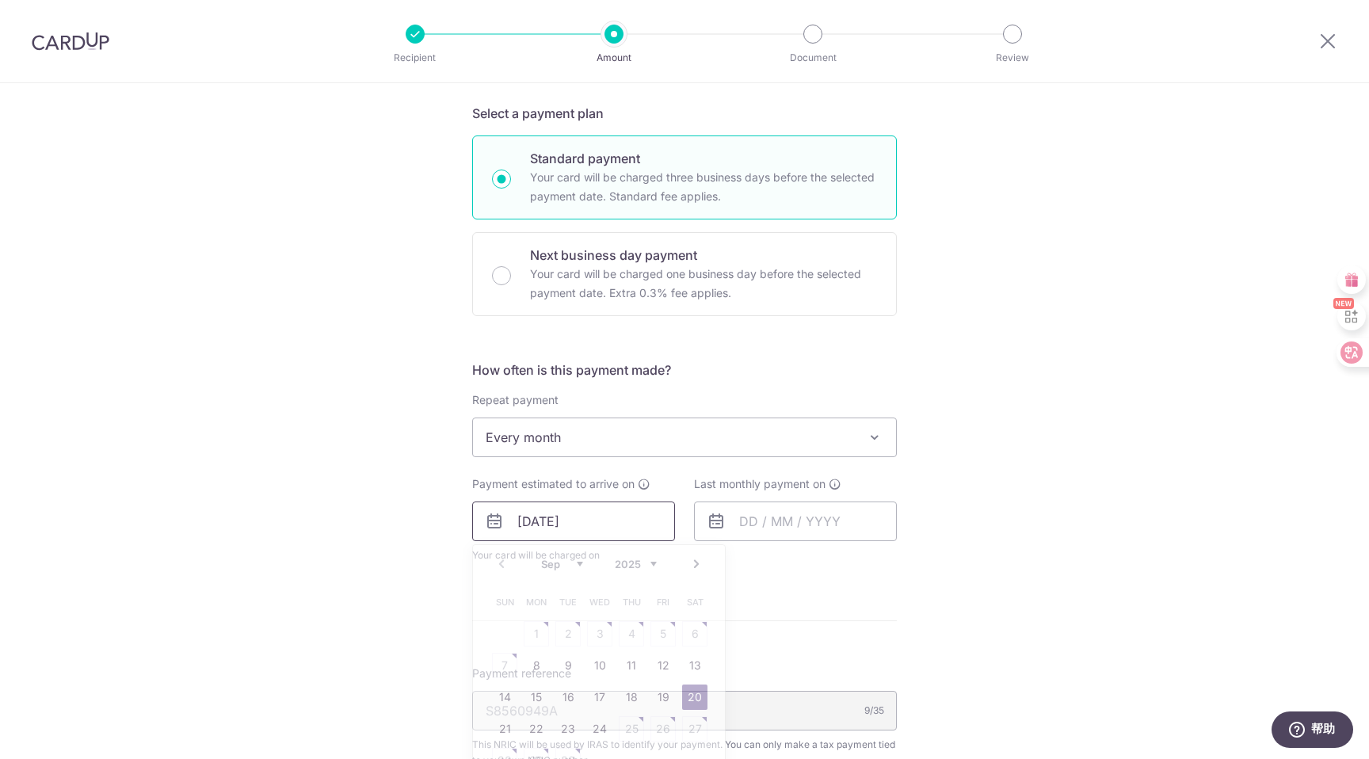
click at [586, 524] on input "[DATE]" at bounding box center [573, 521] width 203 height 40
click at [694, 696] on link "20" at bounding box center [694, 696] width 25 height 25
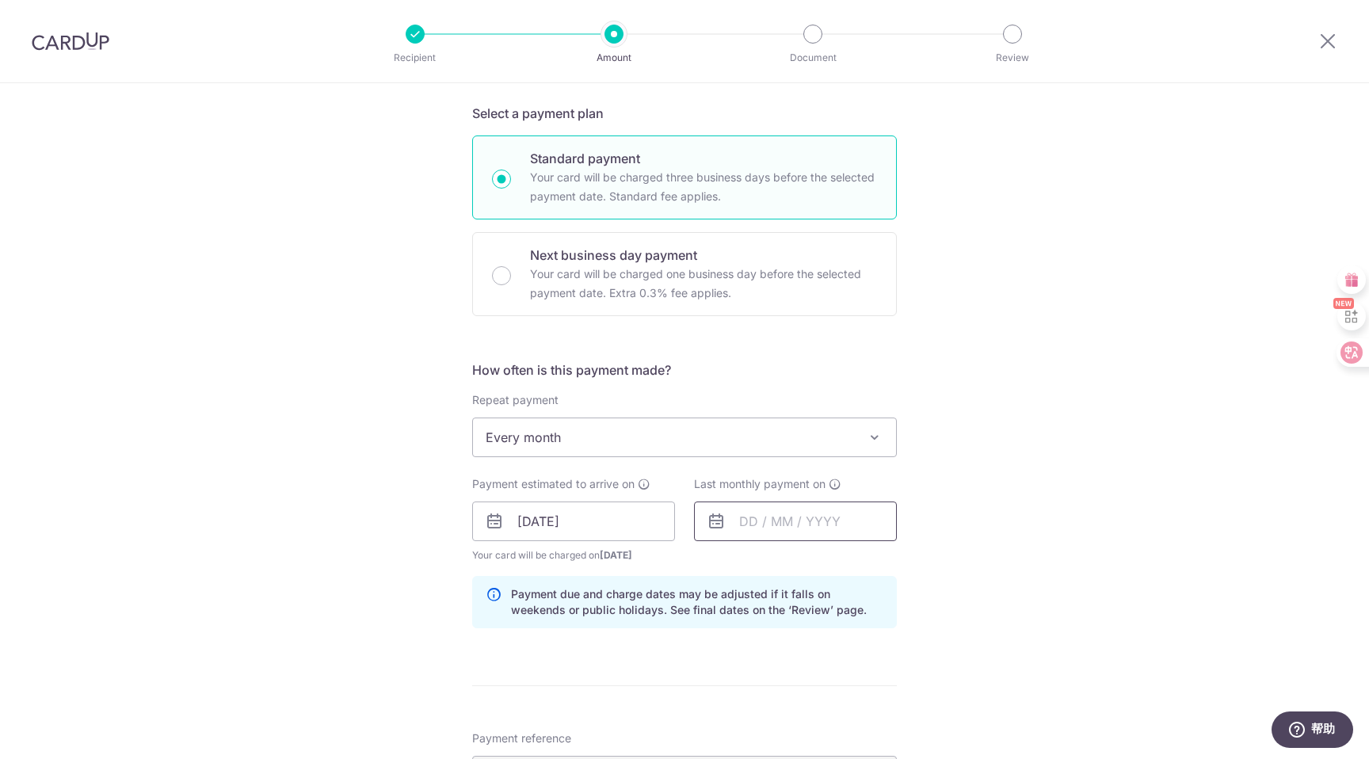
click at [803, 524] on input "text" at bounding box center [795, 521] width 203 height 40
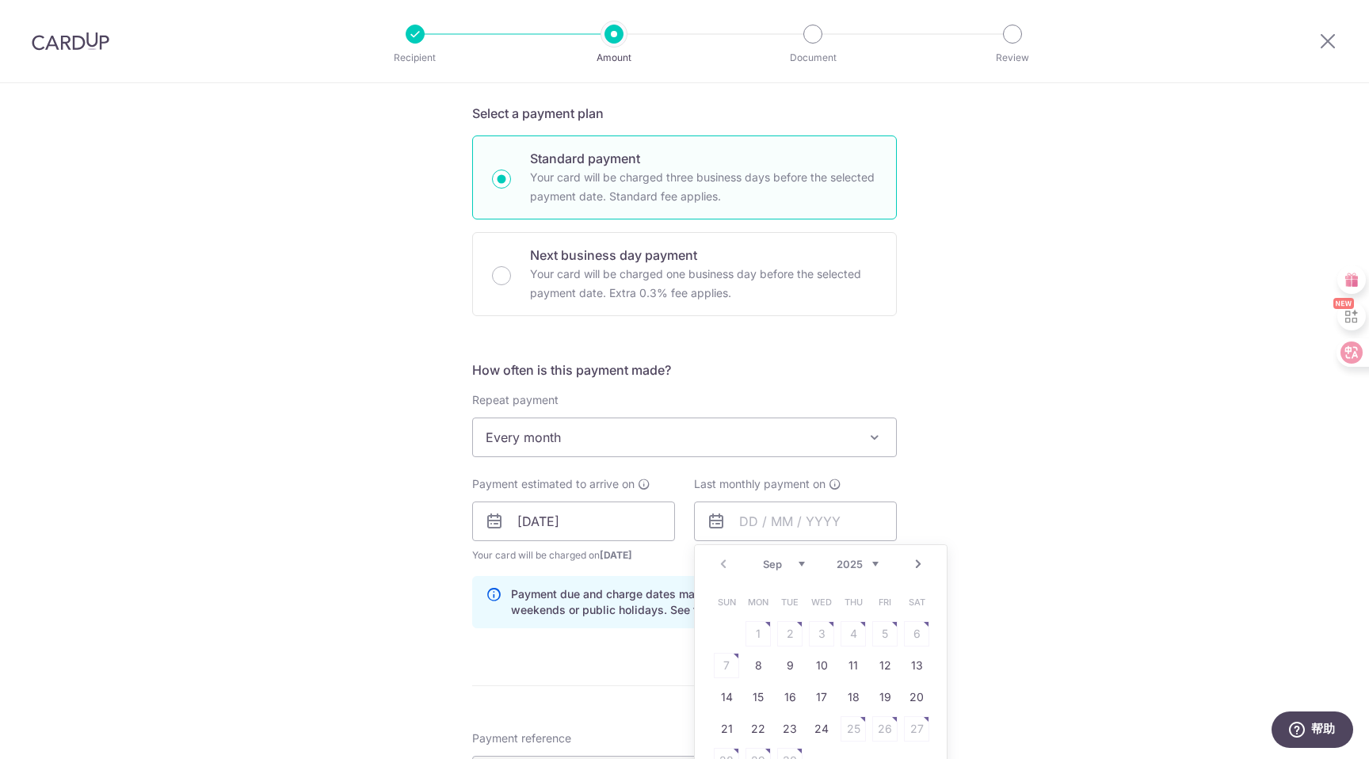
click at [796, 564] on select "Sep Oct Nov Dec" at bounding box center [784, 564] width 42 height 13
click at [913, 696] on link "20" at bounding box center [916, 696] width 25 height 25
type input "20/12/2025"
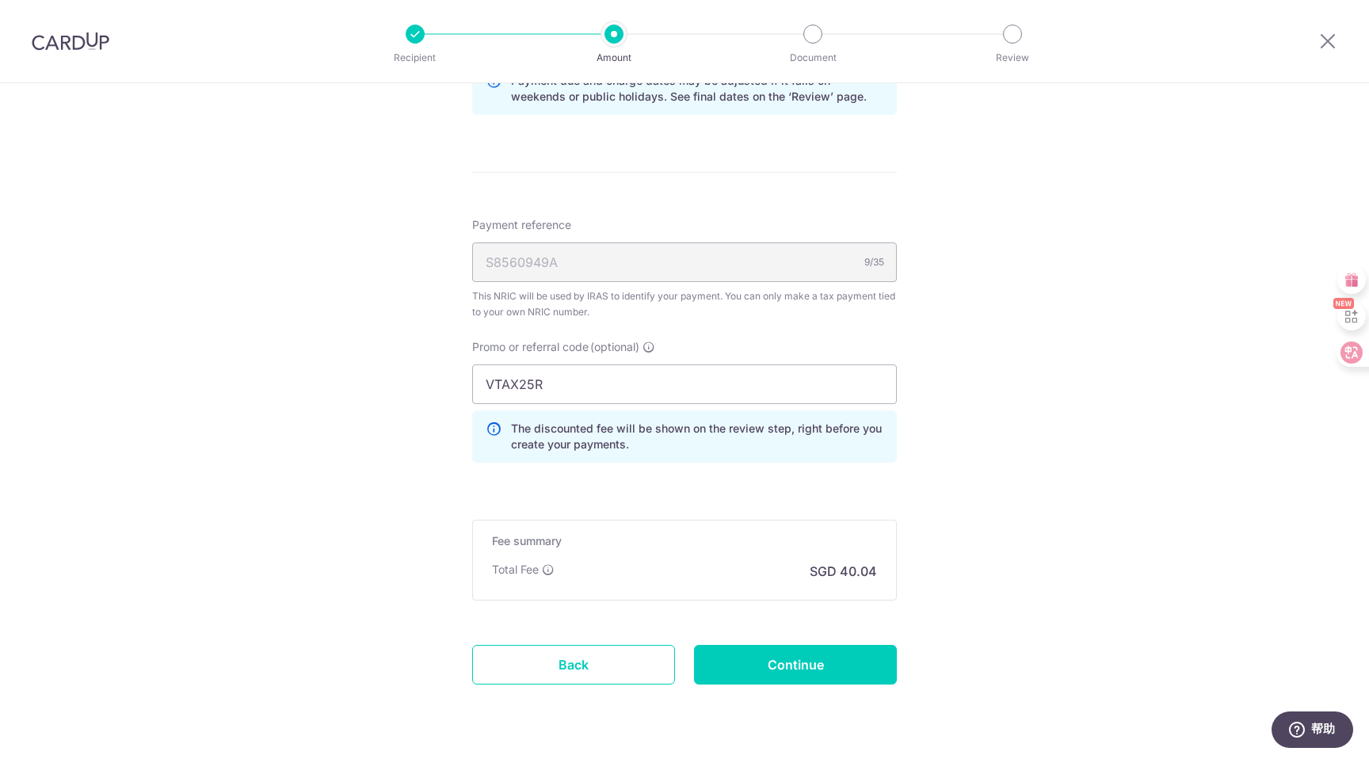
scroll to position [888, 0]
click at [635, 379] on input "VTAX25R" at bounding box center [684, 384] width 425 height 40
click at [825, 673] on input "Continue" at bounding box center [795, 664] width 203 height 40
type input "Update Schedule"
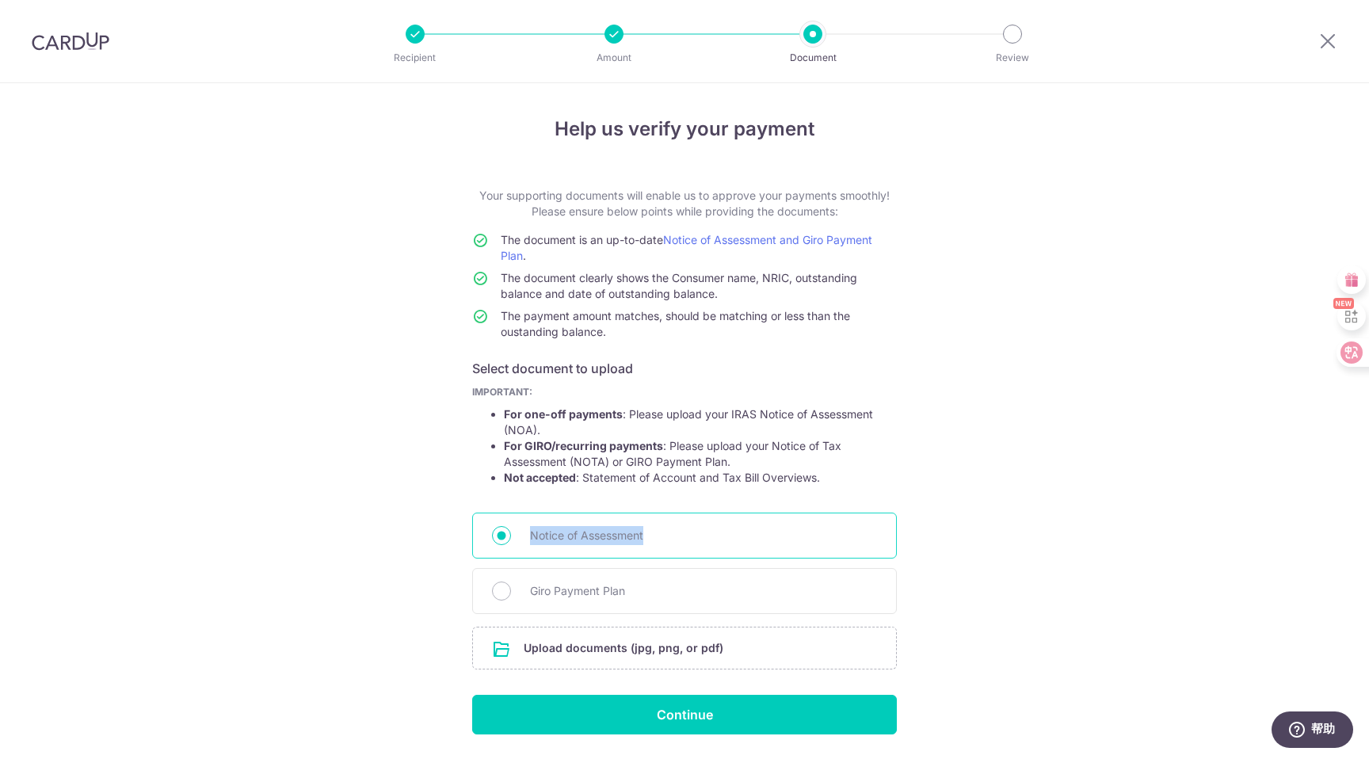
drag, startPoint x: 658, startPoint y: 536, endPoint x: 528, endPoint y: 539, distance: 129.2
click at [528, 539] on div "Notice of Assessment" at bounding box center [684, 536] width 425 height 46
copy span "Notice of Assessment"
click at [673, 656] on input "file" at bounding box center [684, 647] width 423 height 41
click at [615, 649] on input "file" at bounding box center [684, 647] width 423 height 41
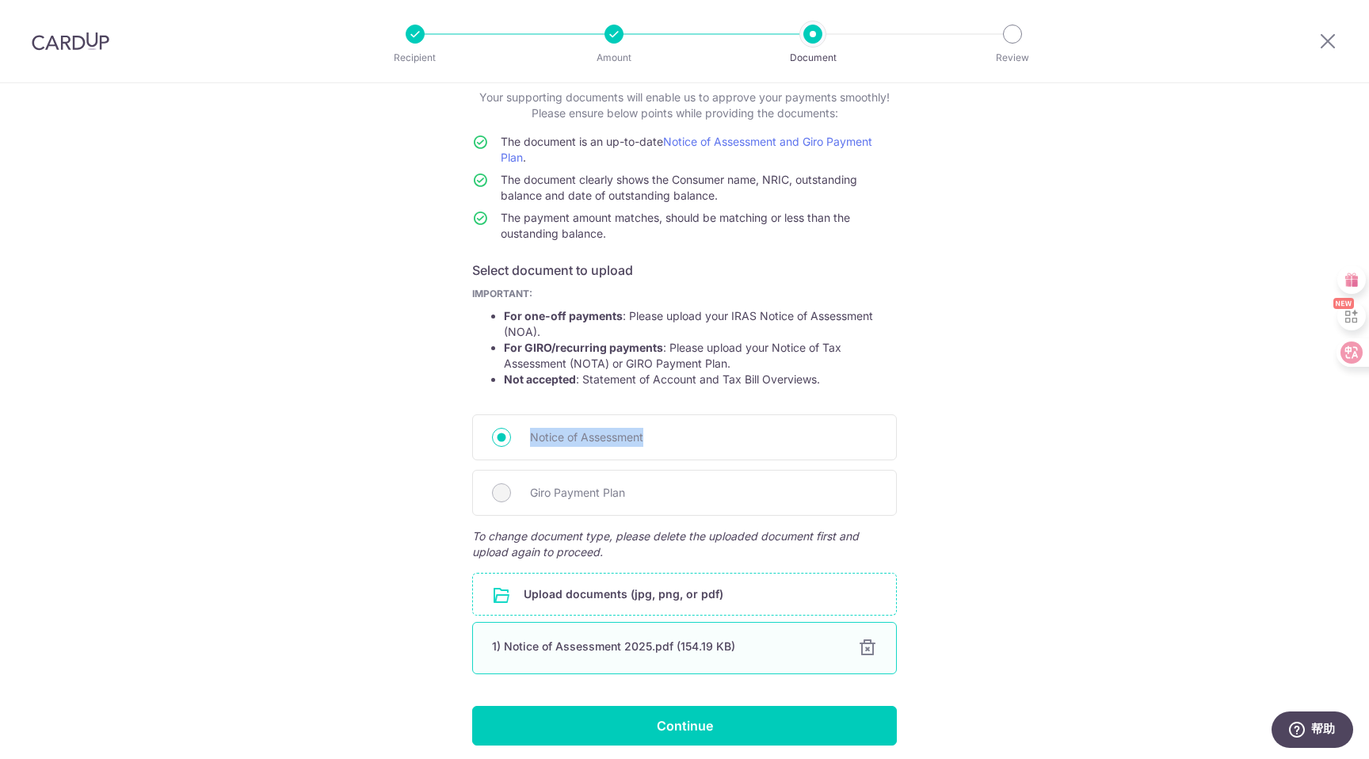
scroll to position [159, 0]
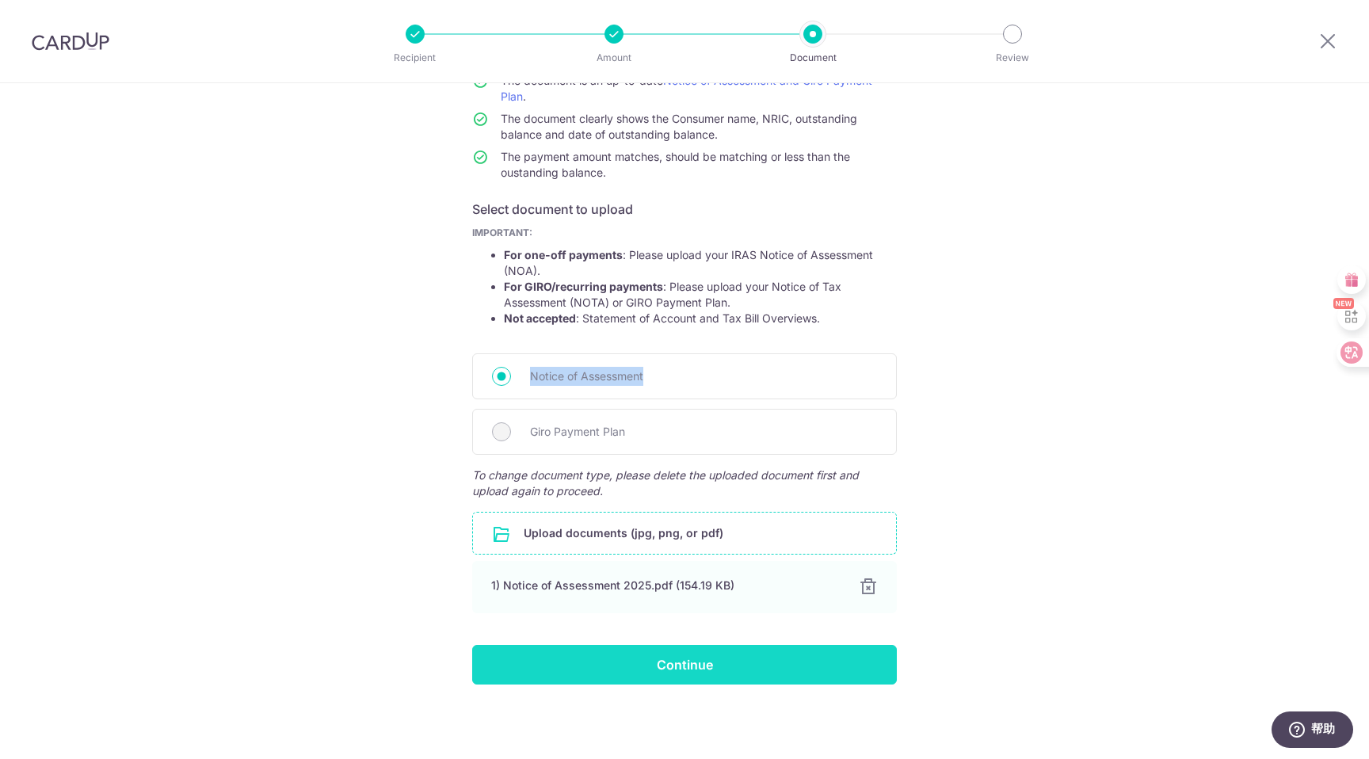
click at [712, 670] on input "Continue" at bounding box center [684, 665] width 425 height 40
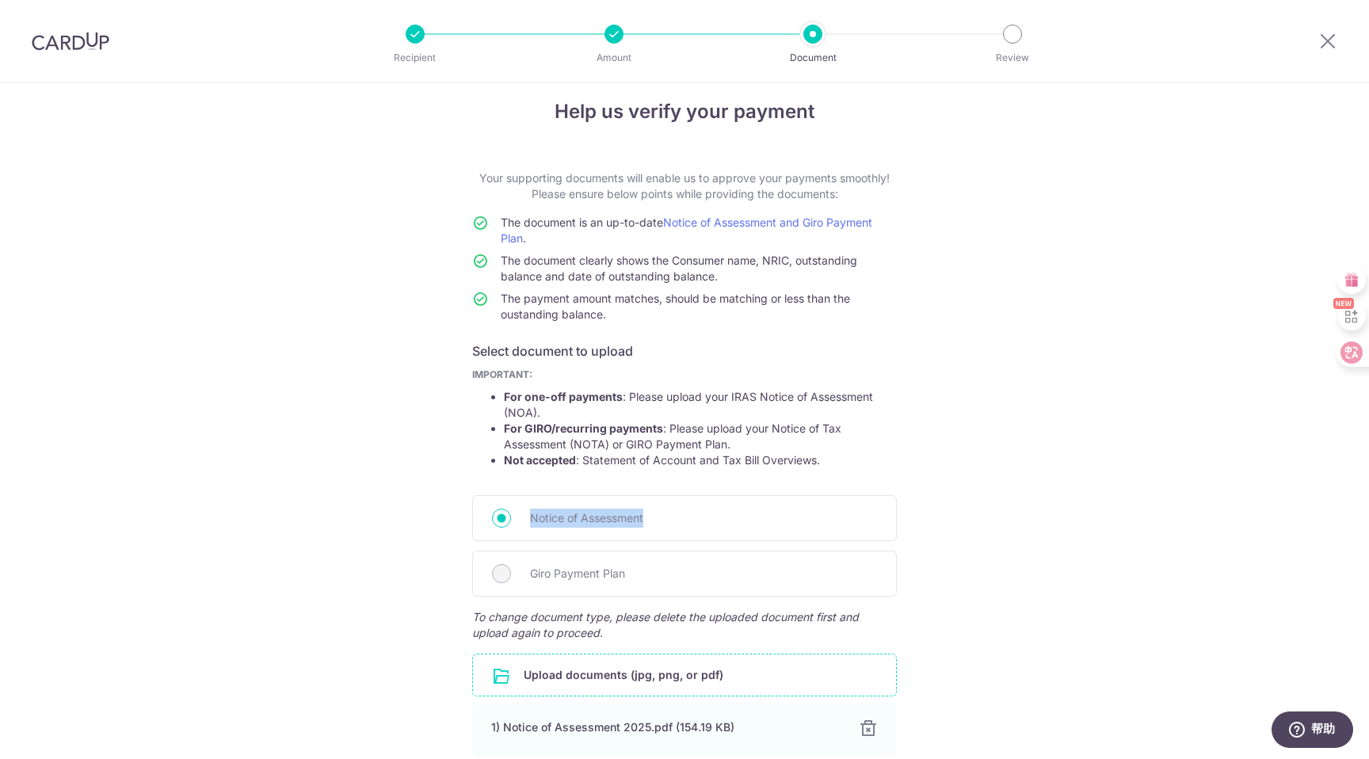
scroll to position [32, 0]
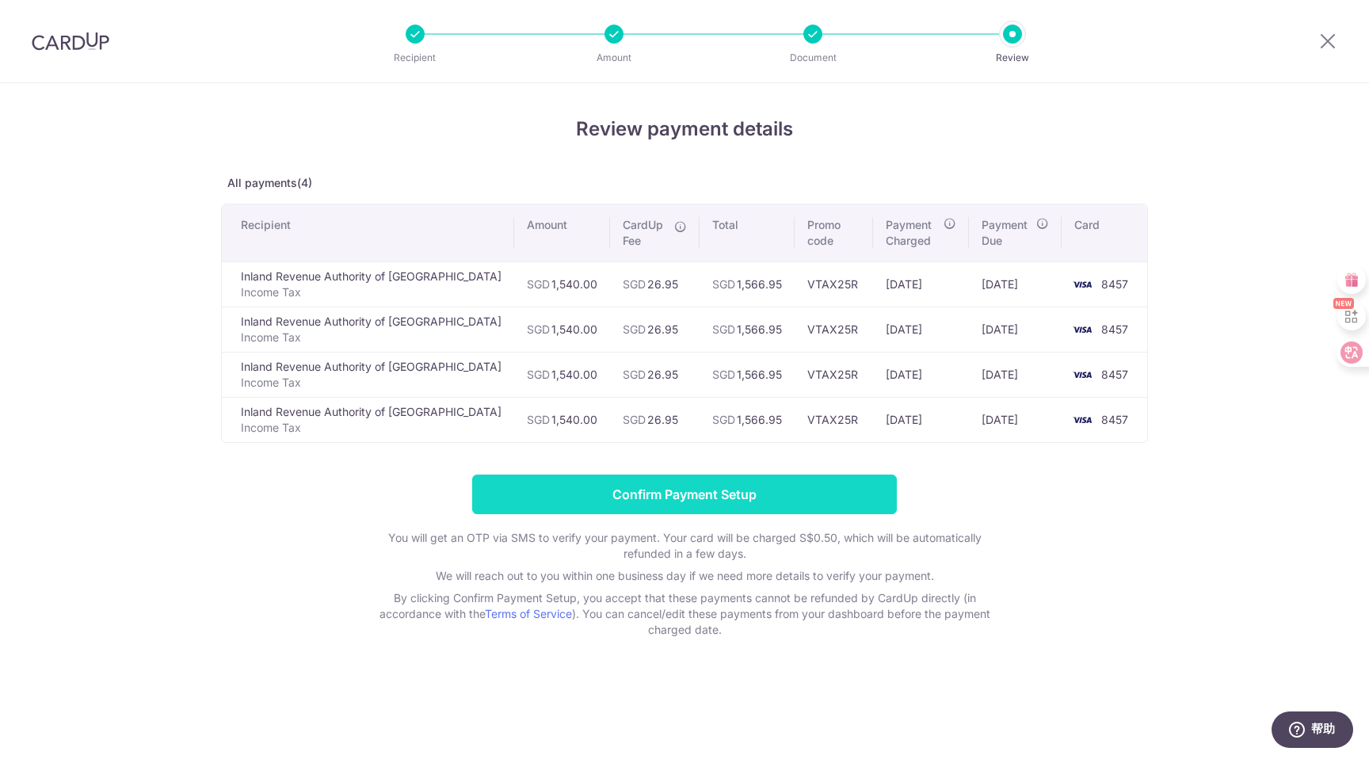
click at [750, 502] on input "Confirm Payment Setup" at bounding box center [684, 495] width 425 height 40
